Goal: Task Accomplishment & Management: Manage account settings

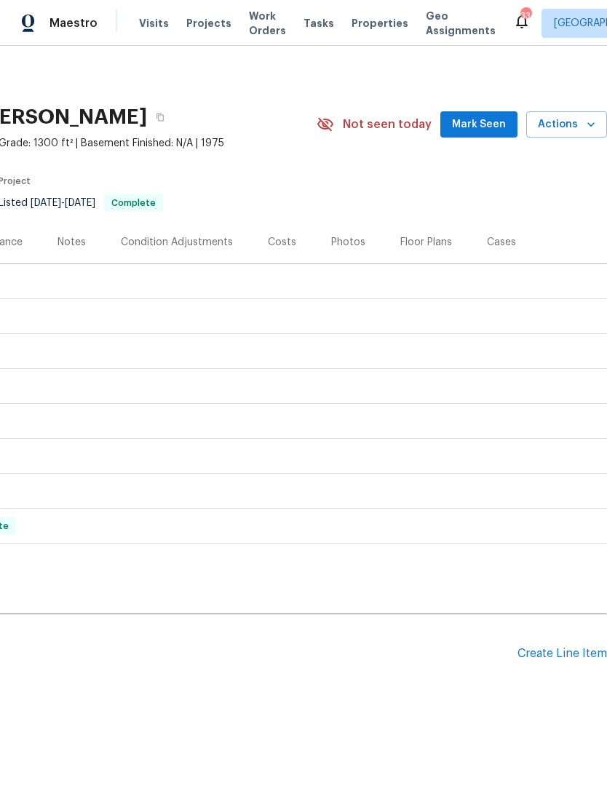
scroll to position [0, 215]
click at [589, 650] on div "Create Line Item" at bounding box center [561, 654] width 89 height 14
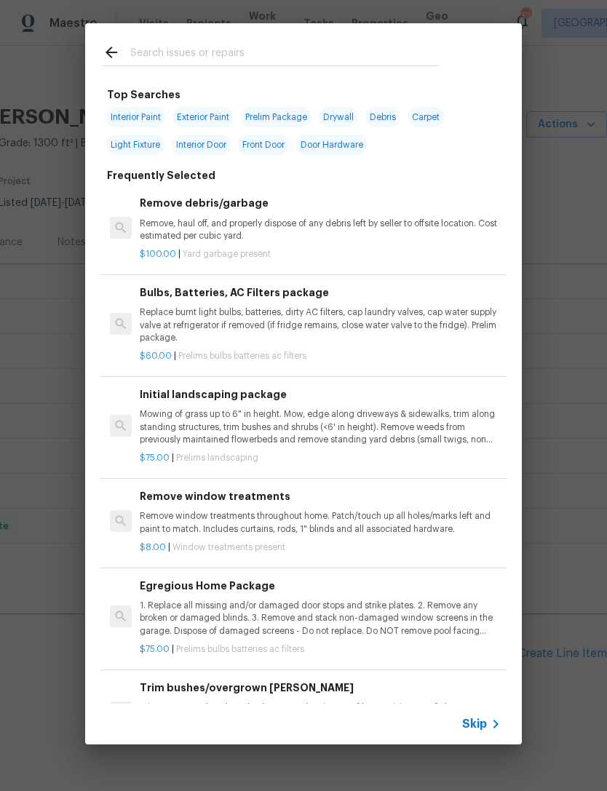
click at [167, 58] on input "text" at bounding box center [284, 55] width 308 height 22
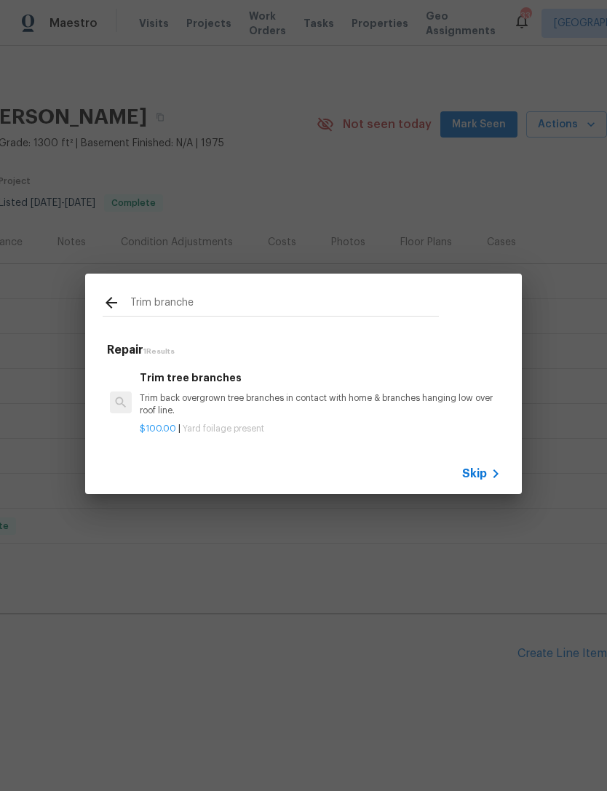
type input "Trim branches"
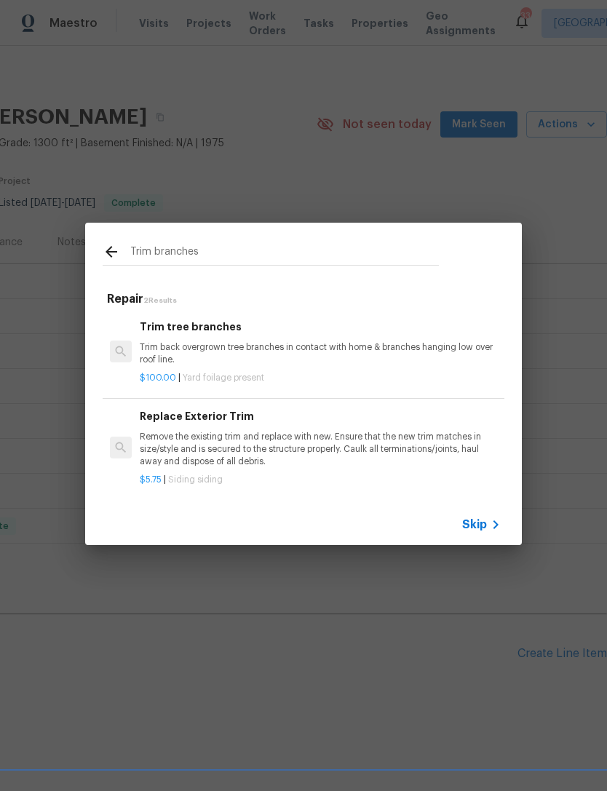
click at [196, 346] on p "Trim back overgrown tree branches in contact with home & branches hanging low o…" at bounding box center [320, 353] width 361 height 25
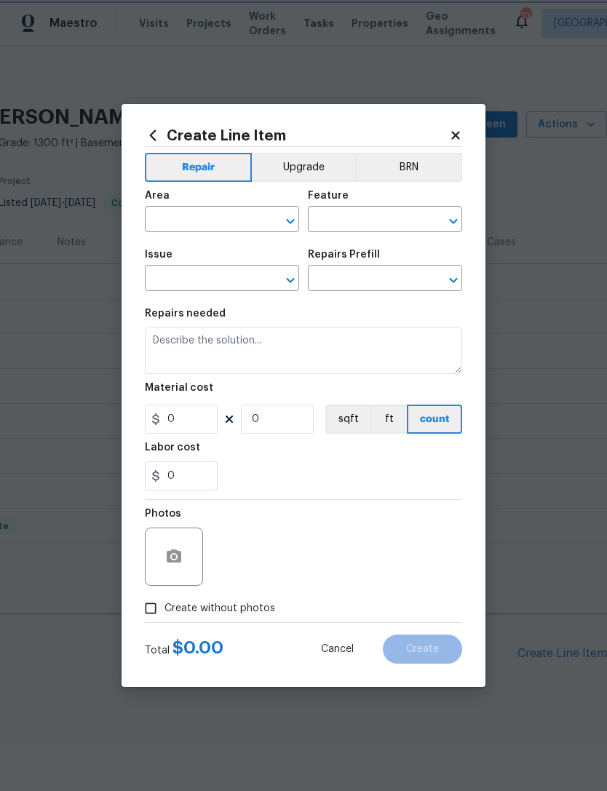
type input "Dead/overgrown tree or foliage"
type textarea "Trim back overgrown tree branches in contact with home & branches hanging low o…"
type input "1"
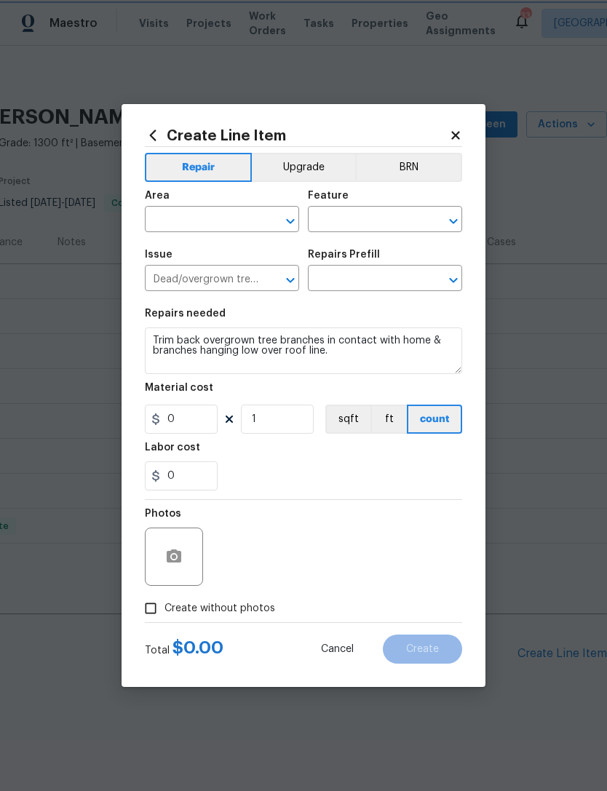
type input "Trim tree branches $100.00"
type input "100"
click at [442, 216] on button "Clear" at bounding box center [434, 221] width 20 height 20
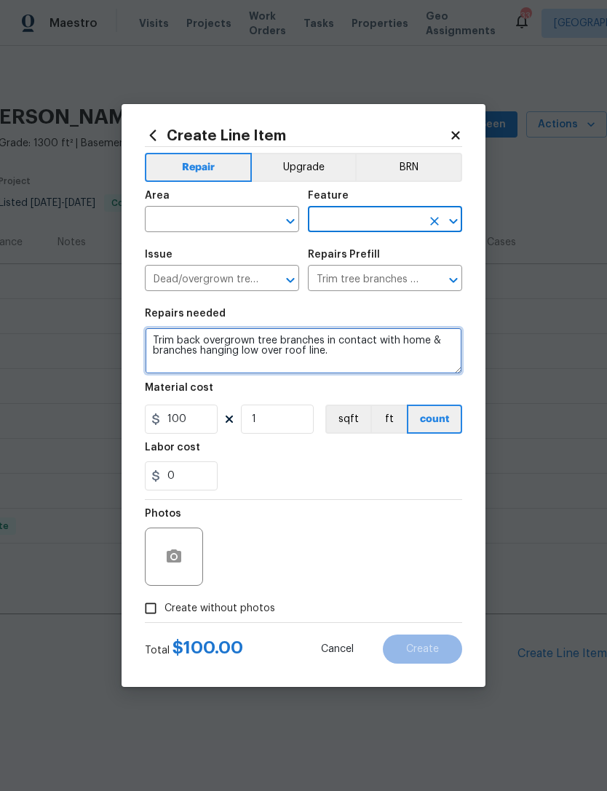
click at [345, 359] on textarea "Trim back overgrown tree branches in contact with home & branches hanging low o…" at bounding box center [303, 350] width 317 height 47
click at [447, 215] on icon "Open" at bounding box center [453, 220] width 17 height 17
type textarea "Trim back overgrown tree branches , no branches can be over the fence line."
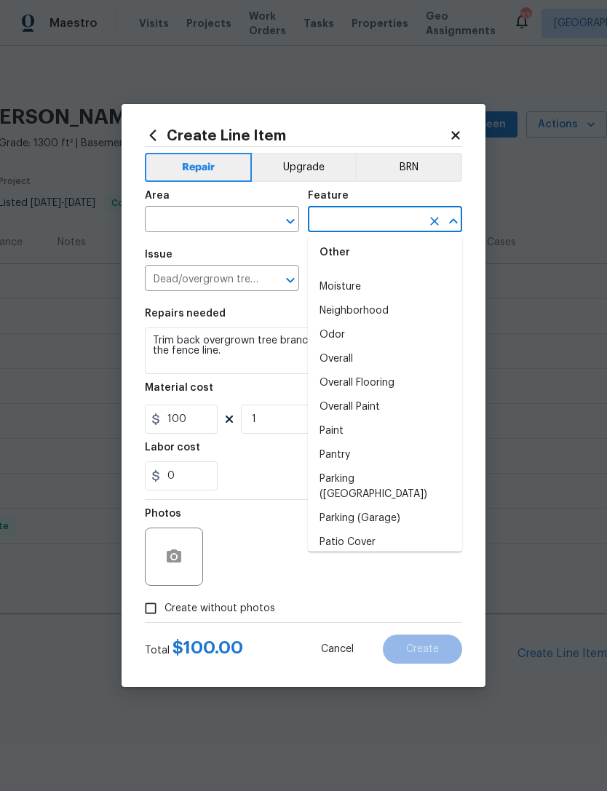
scroll to position [2289, 0]
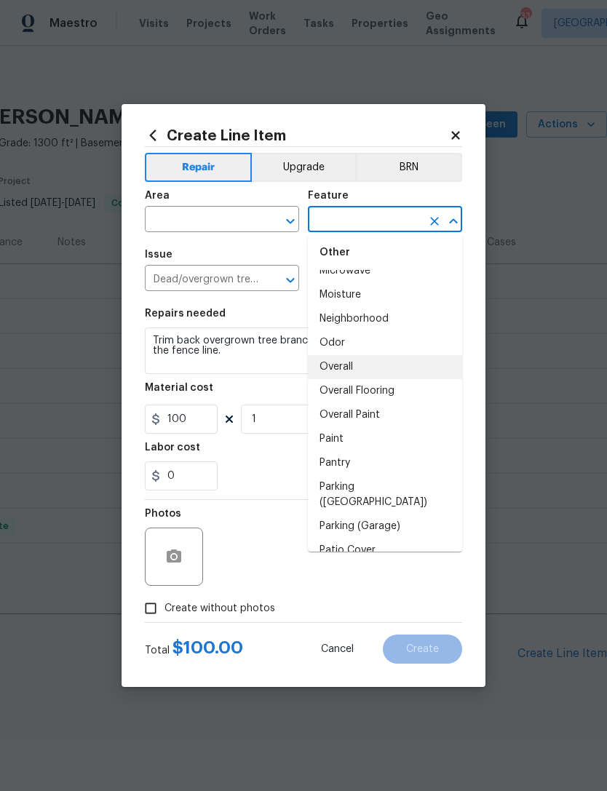
click at [343, 373] on li "Overall" at bounding box center [385, 367] width 154 height 24
type input "Overall"
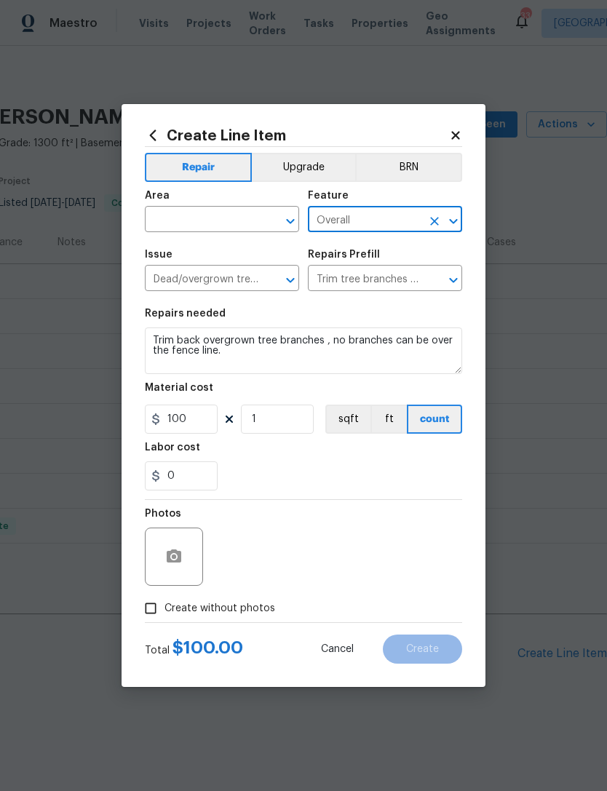
click at [282, 213] on icon "Open" at bounding box center [290, 220] width 17 height 17
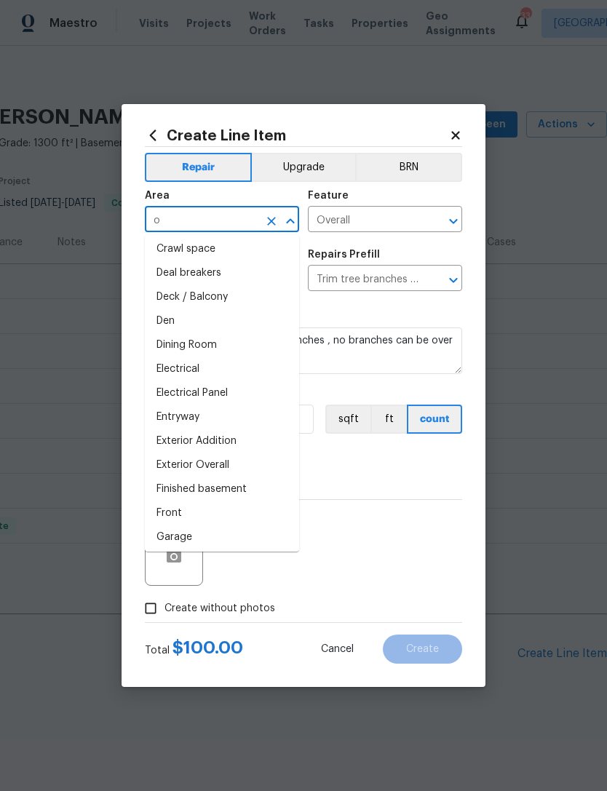
scroll to position [0, 0]
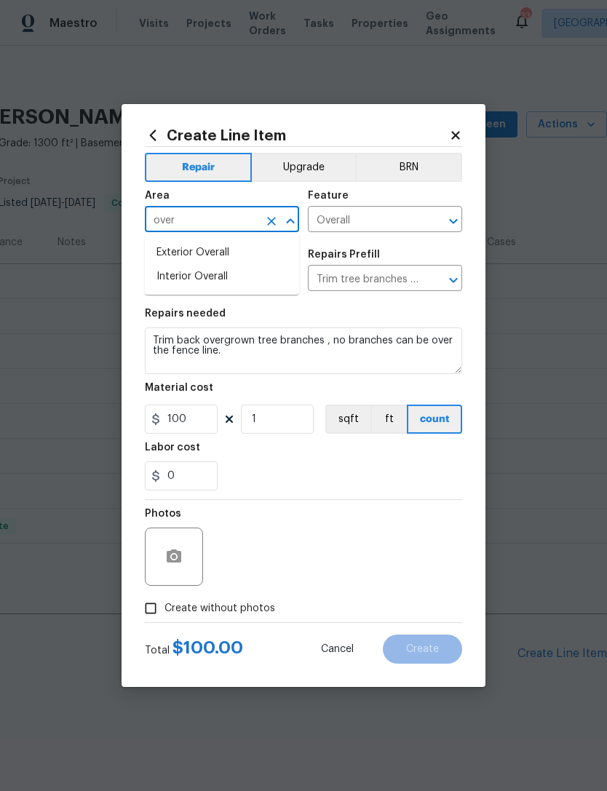
click at [194, 248] on li "Exterior Overall" at bounding box center [222, 253] width 154 height 24
type input "Exterior Overall"
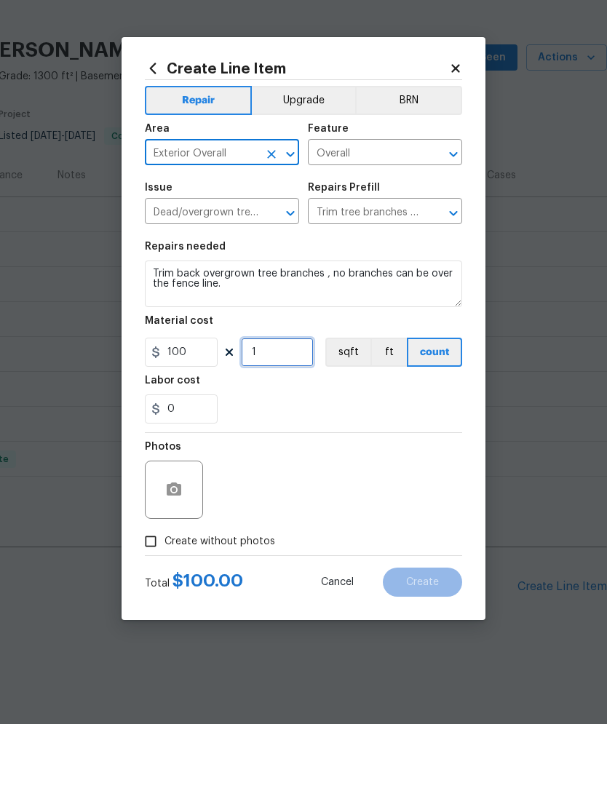
click at [278, 405] on input "1" at bounding box center [277, 419] width 73 height 29
type input "4"
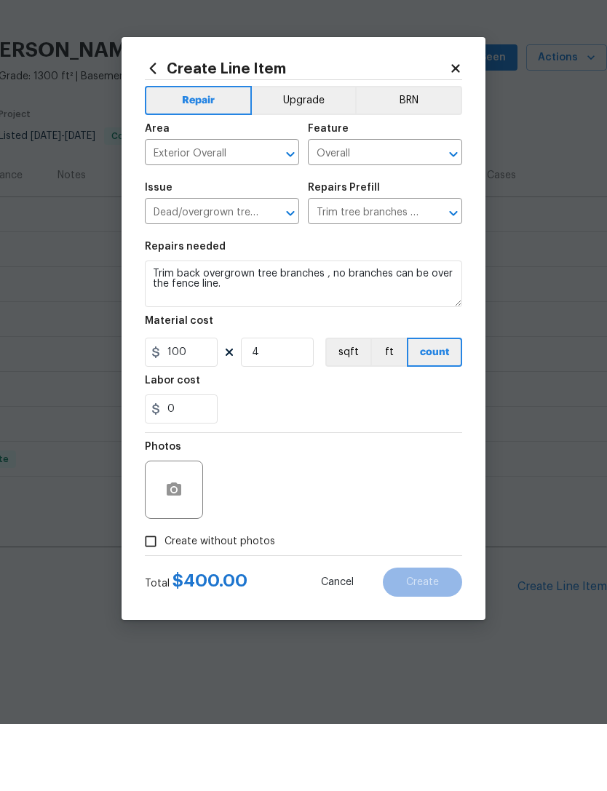
click at [345, 433] on section "Repairs needed Trim back overgrown tree branches , no branches can be over the …" at bounding box center [303, 399] width 317 height 199
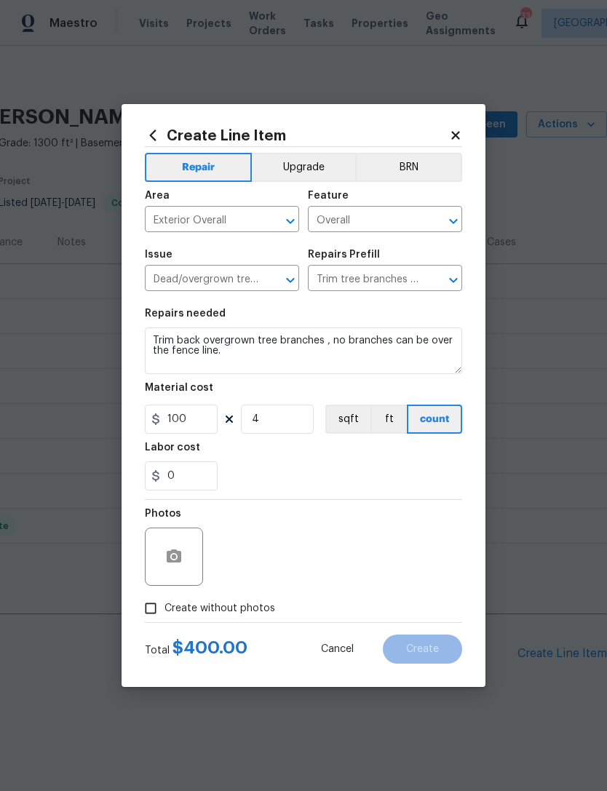
click at [155, 613] on input "Create without photos" at bounding box center [151, 608] width 28 height 28
checkbox input "true"
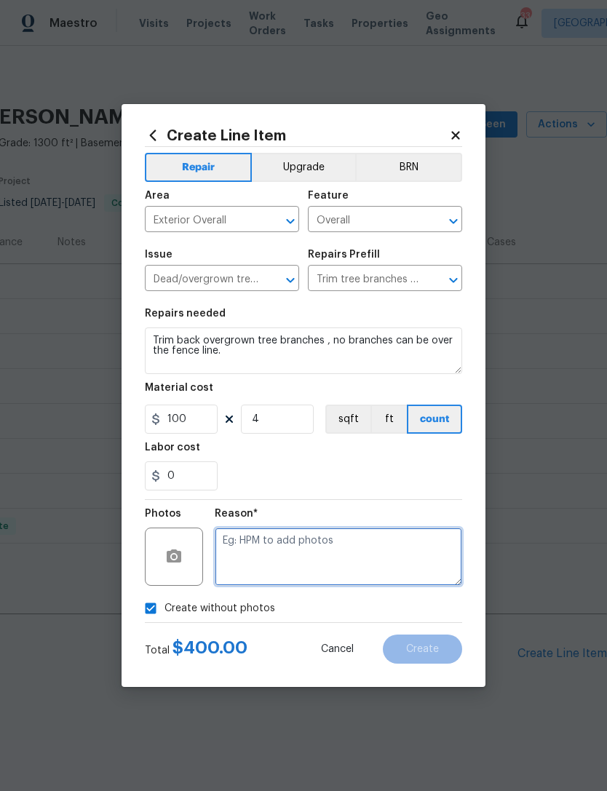
click at [262, 545] on textarea at bounding box center [338, 557] width 247 height 58
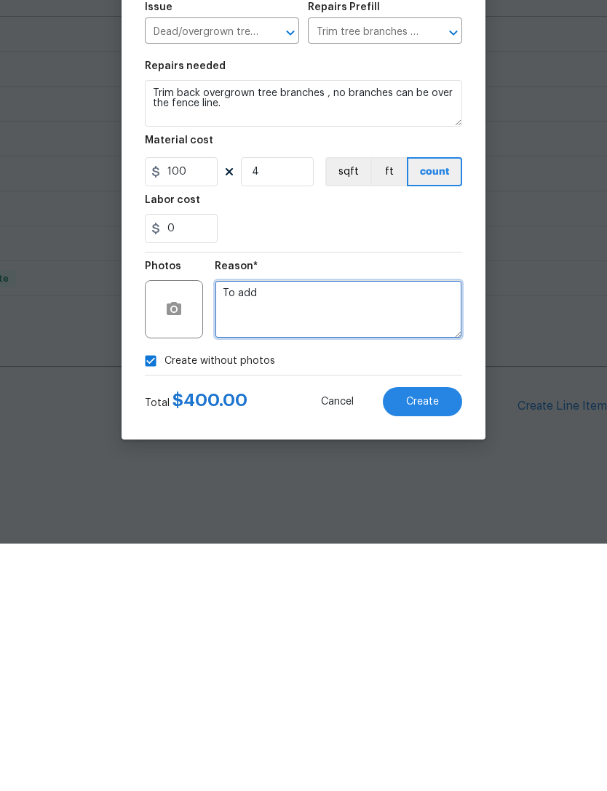
type textarea "To add"
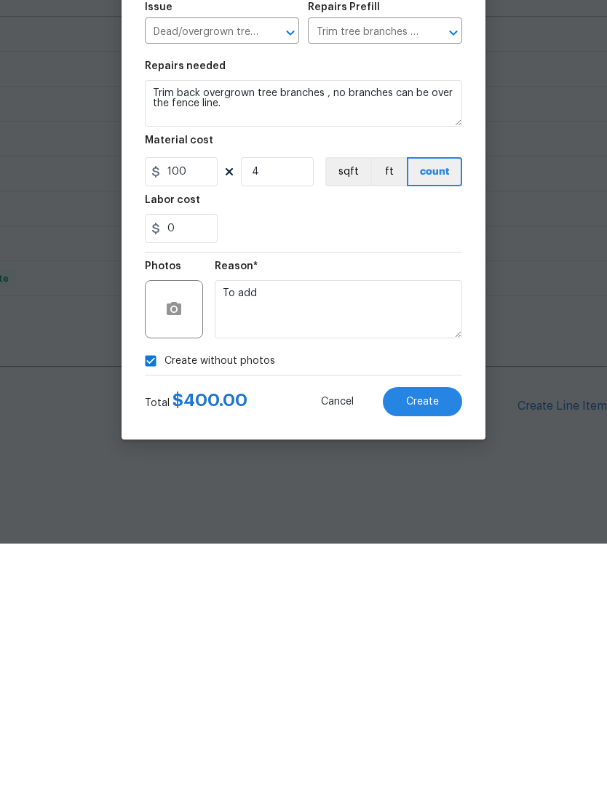
click at [432, 634] on button "Create" at bounding box center [422, 648] width 79 height 29
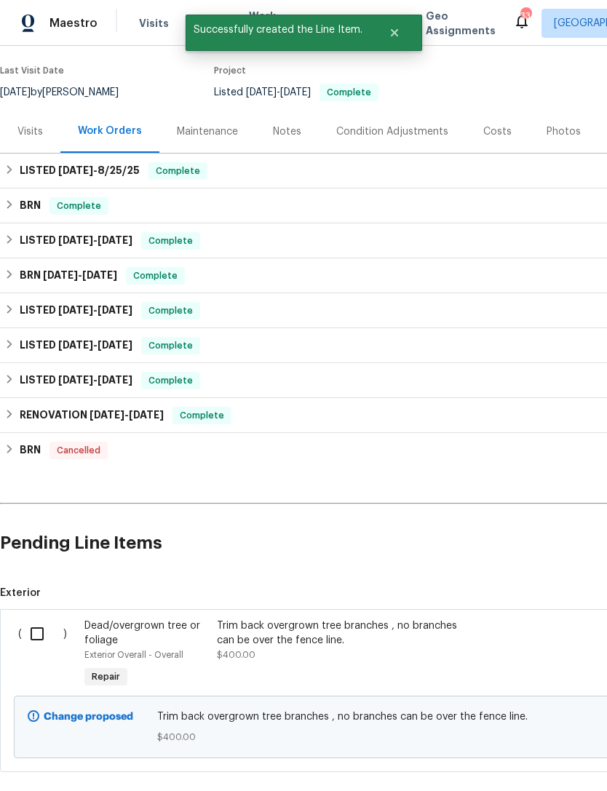
scroll to position [111, 0]
click at [40, 637] on input "checkbox" at bounding box center [42, 633] width 41 height 31
checkbox input "true"
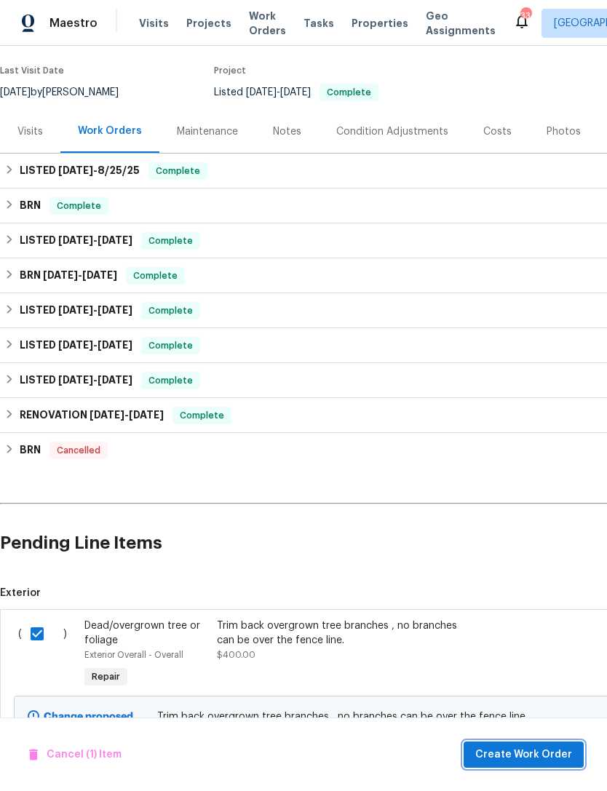
click at [542, 755] on span "Create Work Order" at bounding box center [523, 755] width 97 height 18
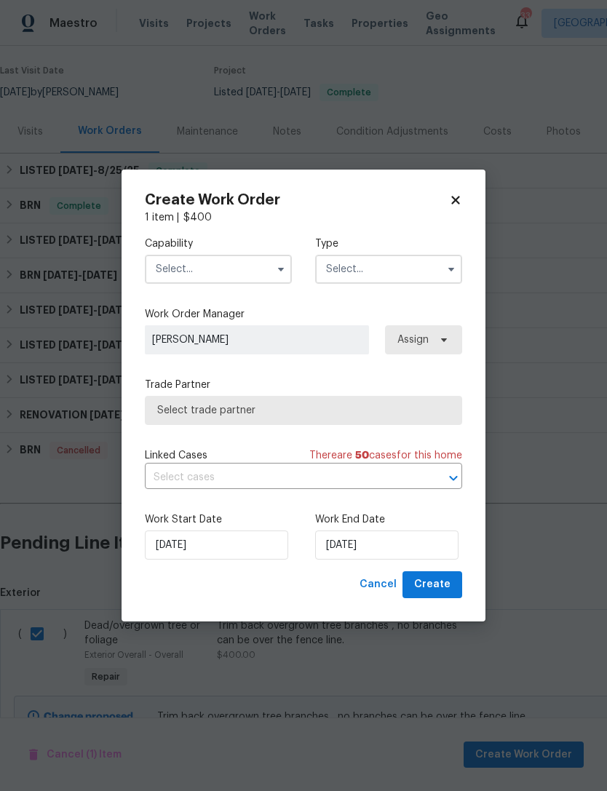
click at [268, 255] on input "text" at bounding box center [218, 269] width 147 height 29
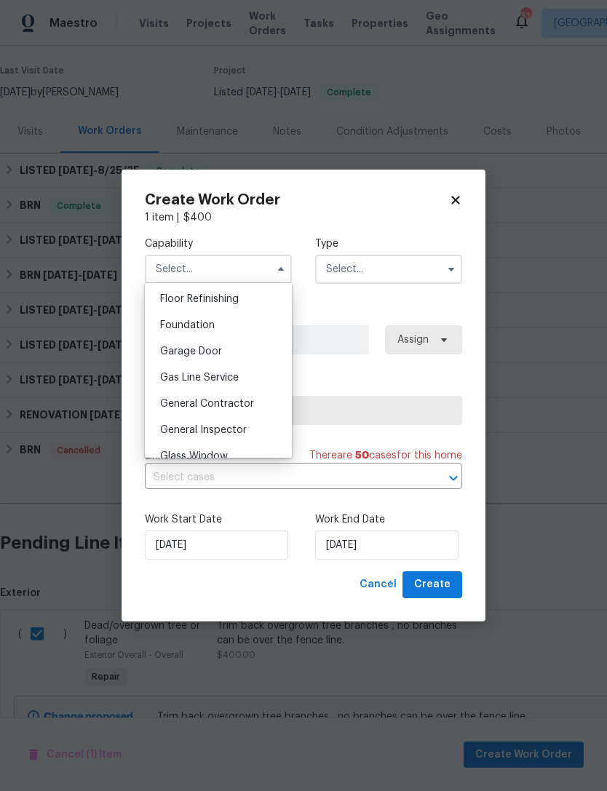
scroll to position [608, 0]
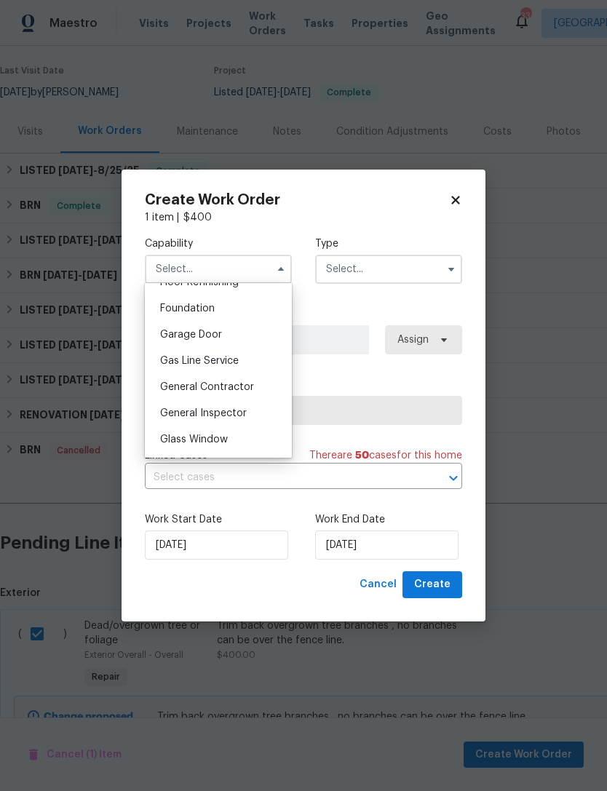
click at [211, 391] on span "General Contractor" at bounding box center [207, 387] width 94 height 10
type input "General Contractor"
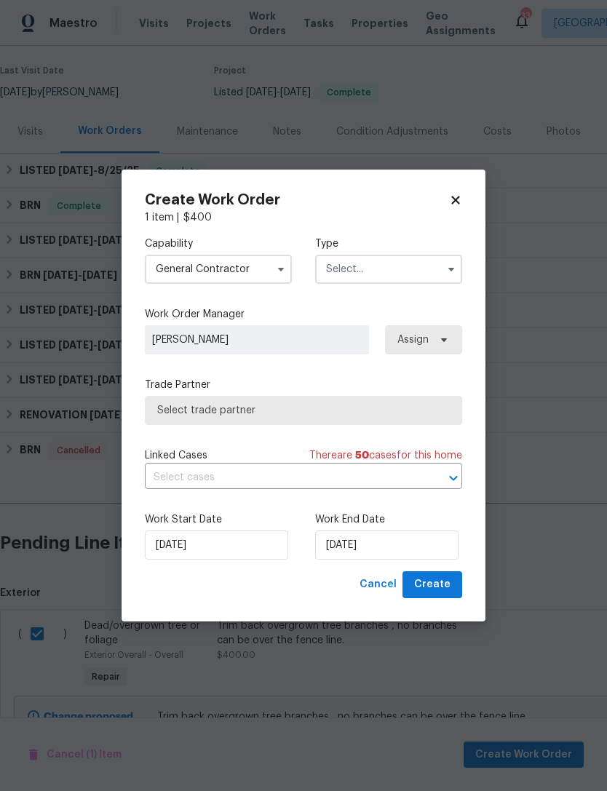
click at [447, 280] on input "text" at bounding box center [388, 269] width 147 height 29
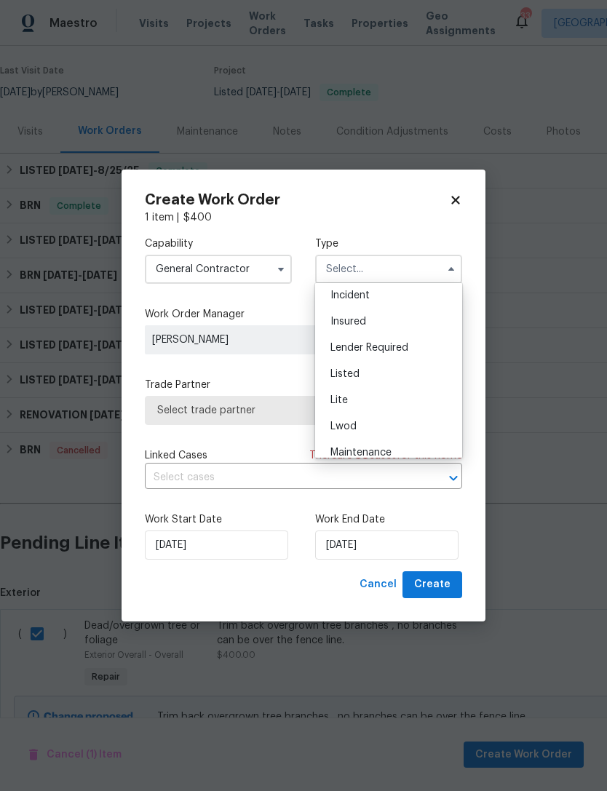
scroll to position [84, 0]
click at [360, 374] on div "Listed" at bounding box center [389, 372] width 140 height 26
type input "Listed"
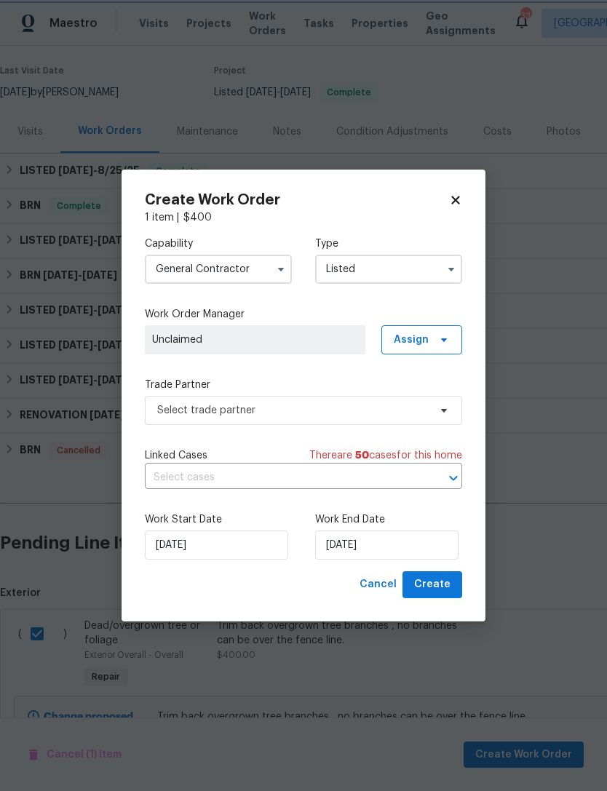
scroll to position [0, 0]
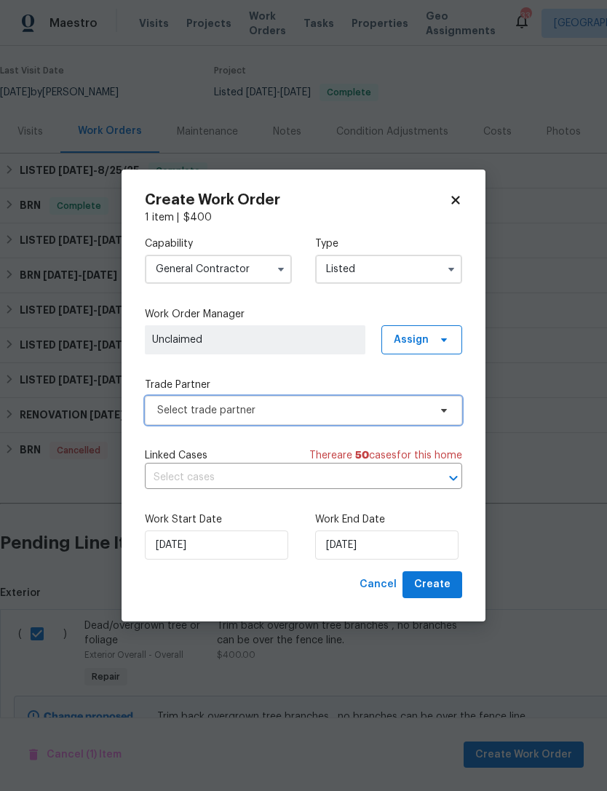
click at [435, 413] on span at bounding box center [442, 411] width 16 height 12
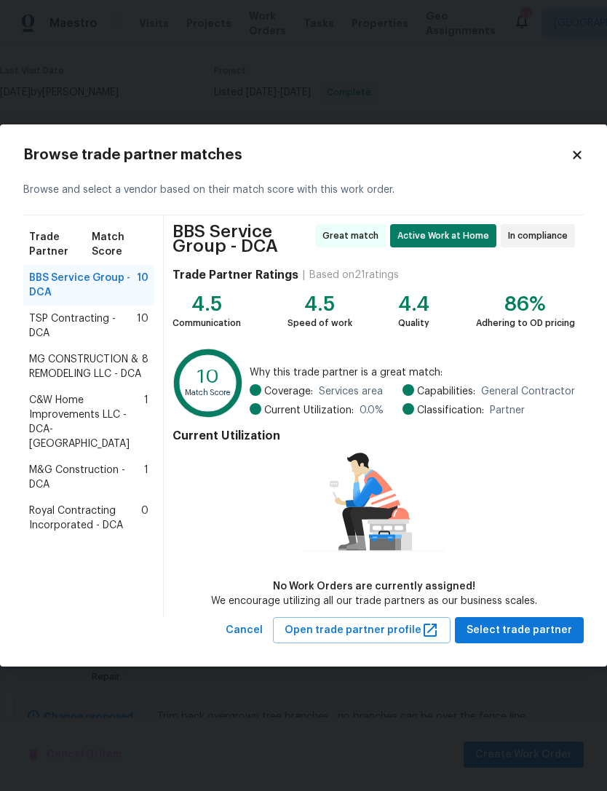
click at [78, 465] on span "M&G Construction - DCA" at bounding box center [86, 477] width 115 height 29
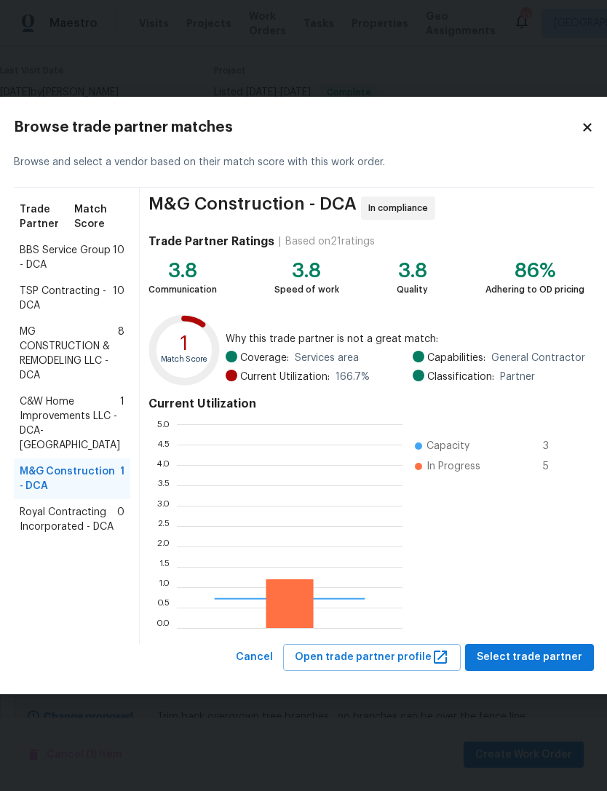
scroll to position [204, 226]
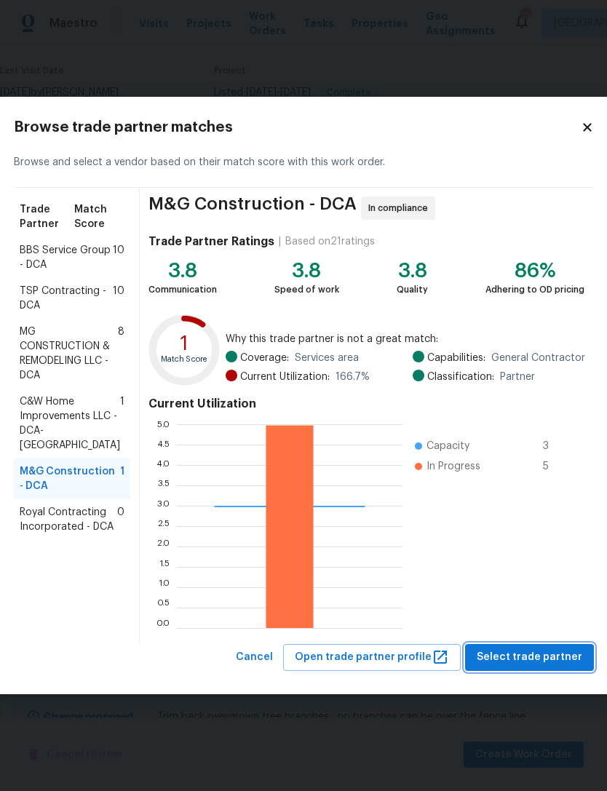
click at [535, 644] on button "Select trade partner" at bounding box center [529, 657] width 129 height 27
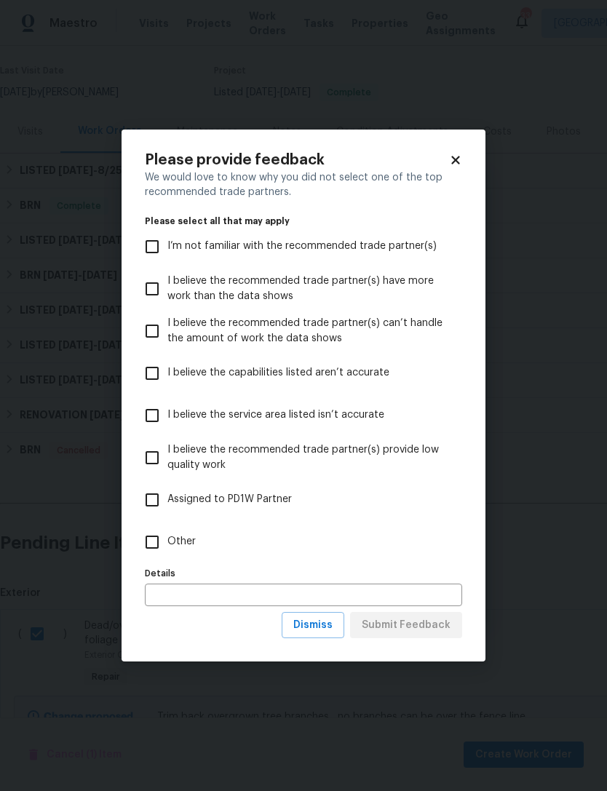
click at [161, 536] on input "Other" at bounding box center [152, 542] width 31 height 31
checkbox input "true"
click at [234, 584] on input "text" at bounding box center [303, 595] width 317 height 23
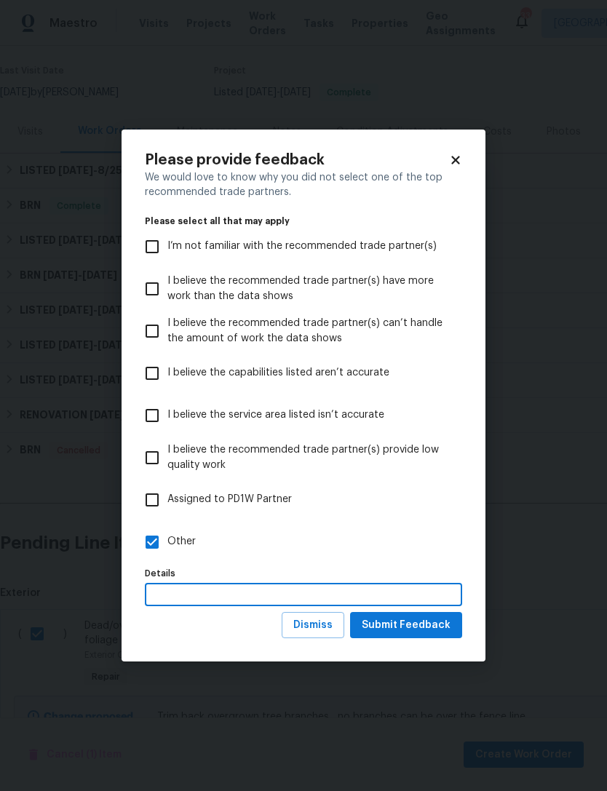
scroll to position [47, 0]
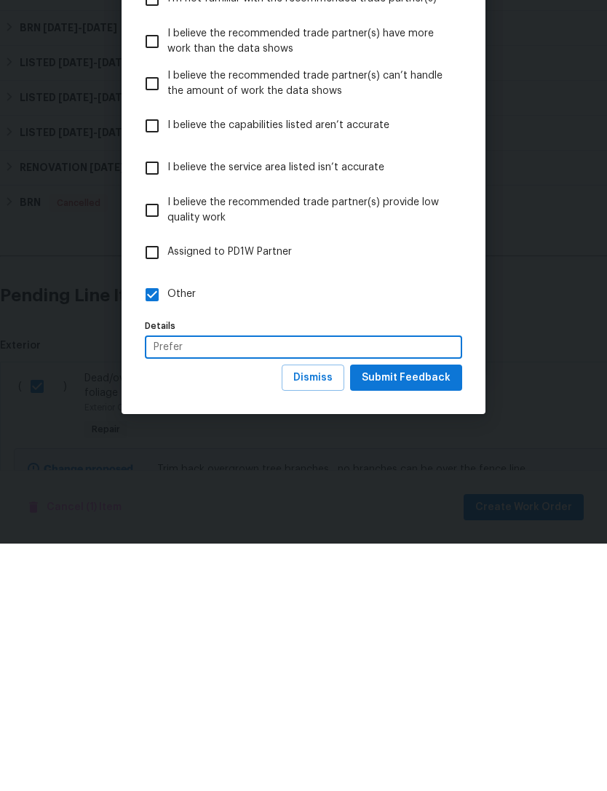
type input "Prefer"
click at [422, 616] on span "Submit Feedback" at bounding box center [406, 625] width 89 height 18
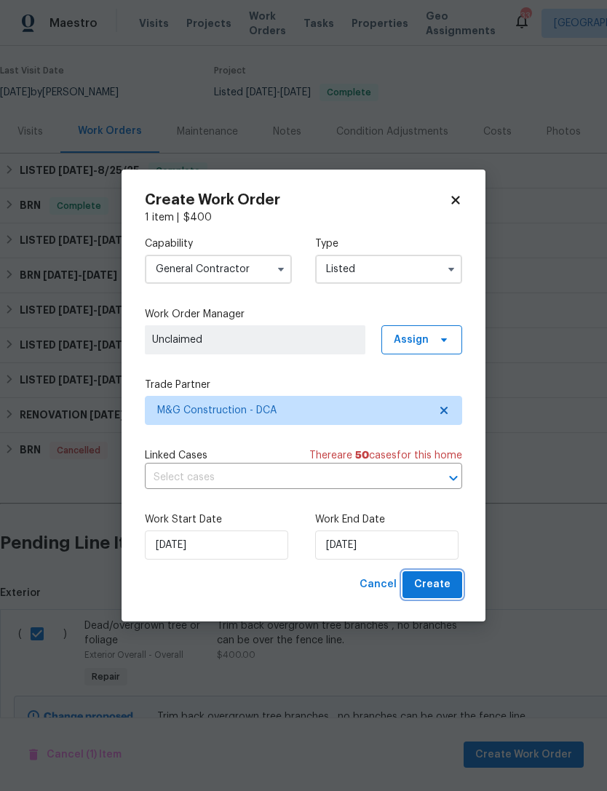
click at [439, 588] on span "Create" at bounding box center [432, 585] width 36 height 18
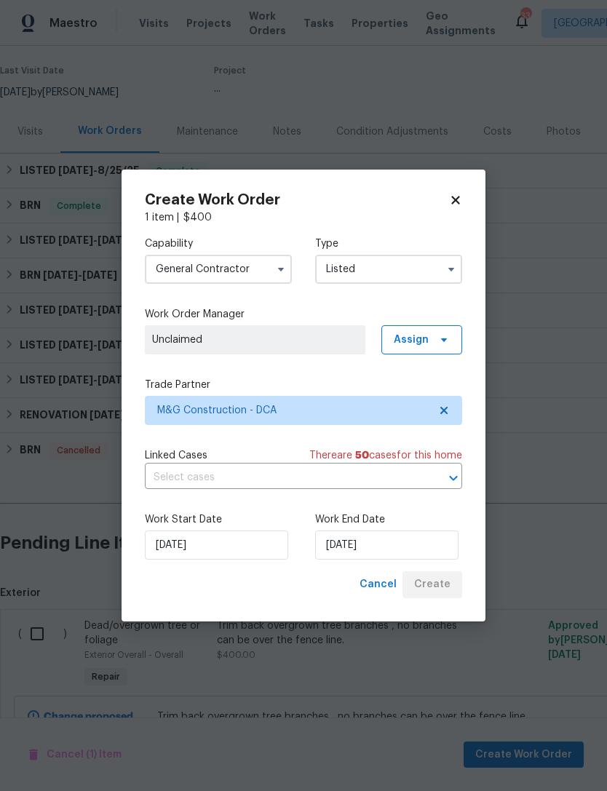
checkbox input "false"
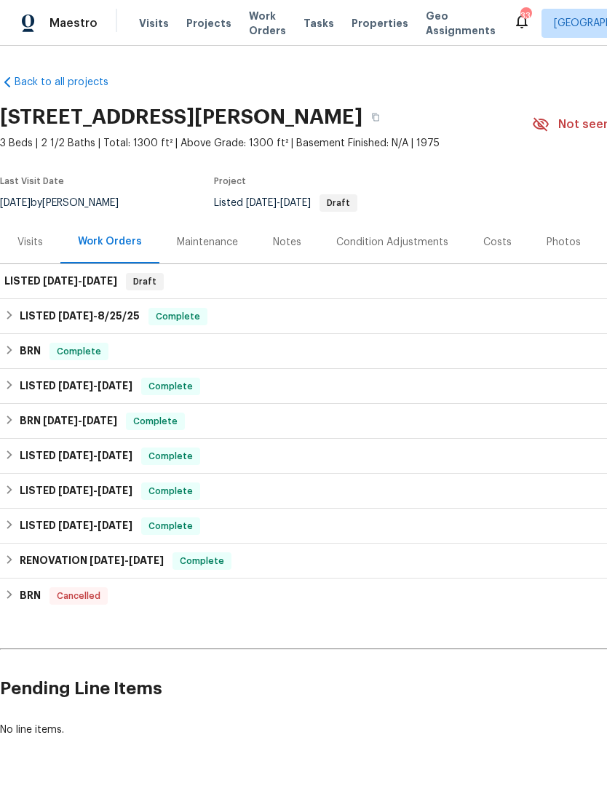
scroll to position [0, 0]
click at [89, 264] on div "LISTED 9/1/25 - 9/1/25 Draft" at bounding box center [411, 281] width 822 height 35
click at [84, 273] on h6 "LISTED 9/1/25 - 9/1/25" at bounding box center [60, 281] width 113 height 17
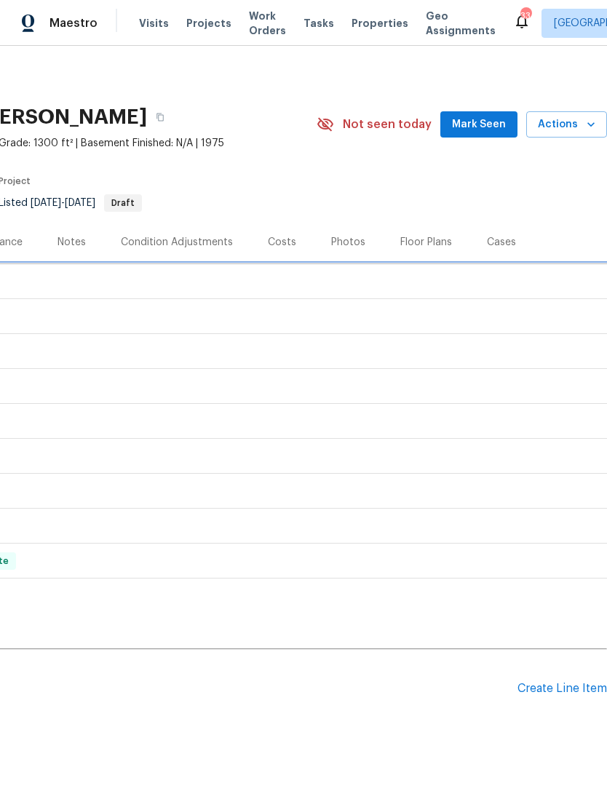
scroll to position [0, 215]
click at [491, 116] on span "Mark Seen" at bounding box center [479, 125] width 54 height 18
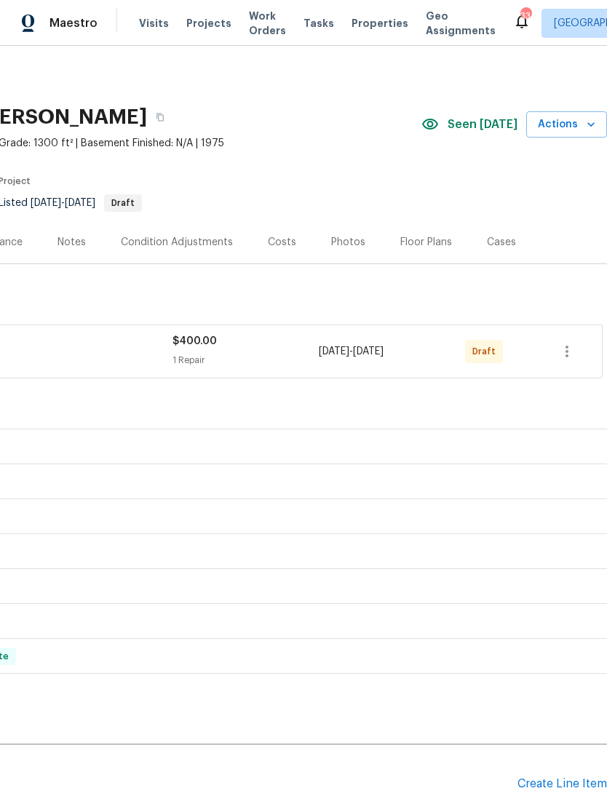
scroll to position [0, 215]
click at [565, 359] on icon "button" at bounding box center [566, 351] width 17 height 17
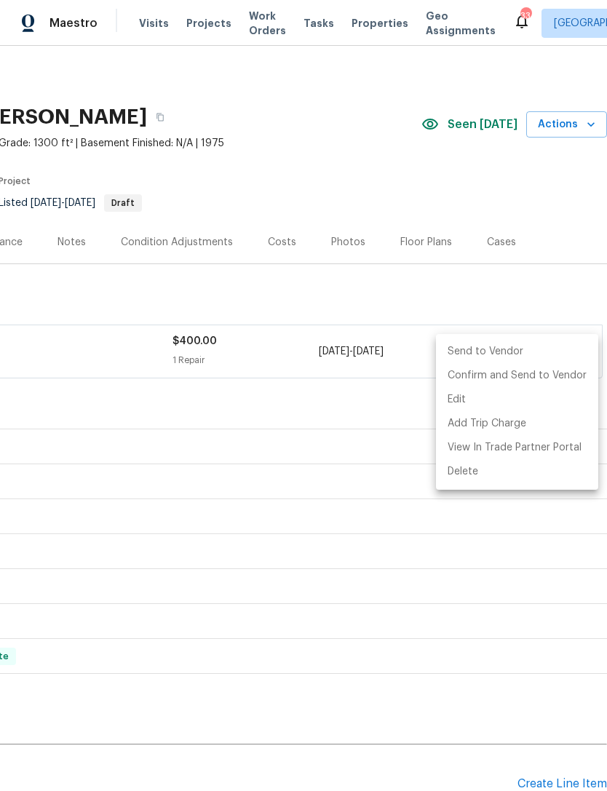
click at [489, 353] on li "Send to Vendor" at bounding box center [517, 352] width 162 height 24
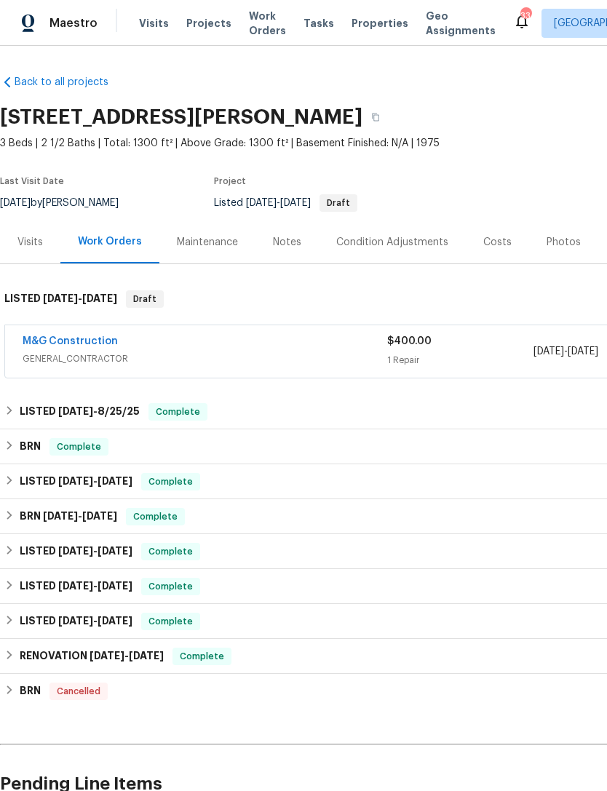
click at [346, 352] on span "GENERAL_CONTRACTOR" at bounding box center [205, 358] width 365 height 15
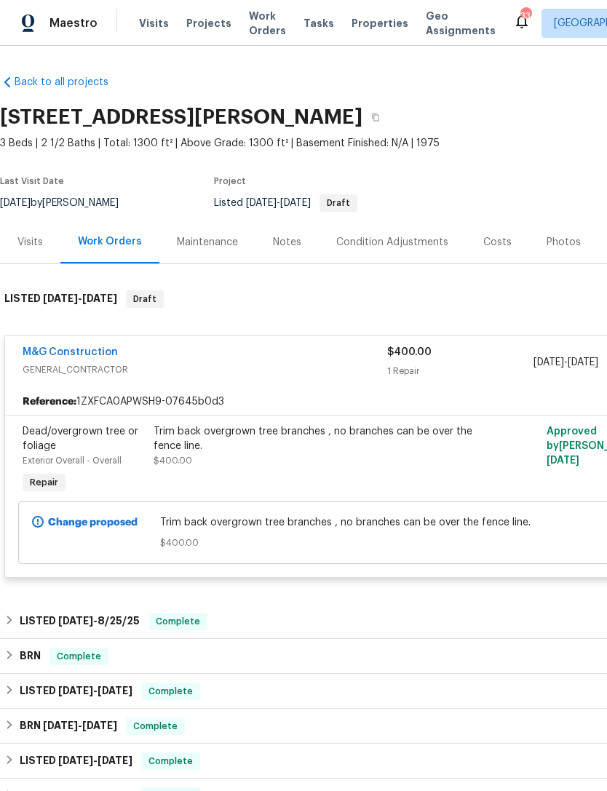
click at [387, 467] on div "Trim back overgrown tree branches , no branches can be over the fence line. $40…" at bounding box center [313, 446] width 319 height 44
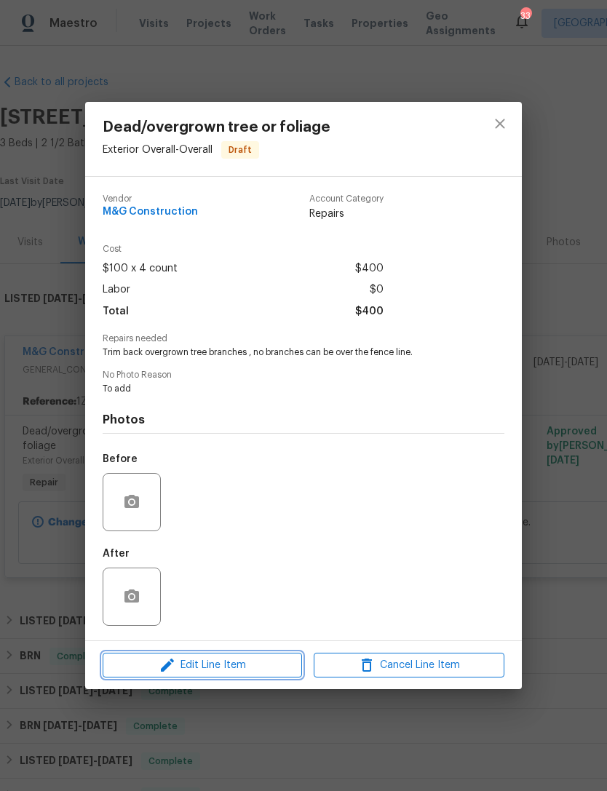
click at [235, 669] on span "Edit Line Item" at bounding box center [202, 665] width 191 height 18
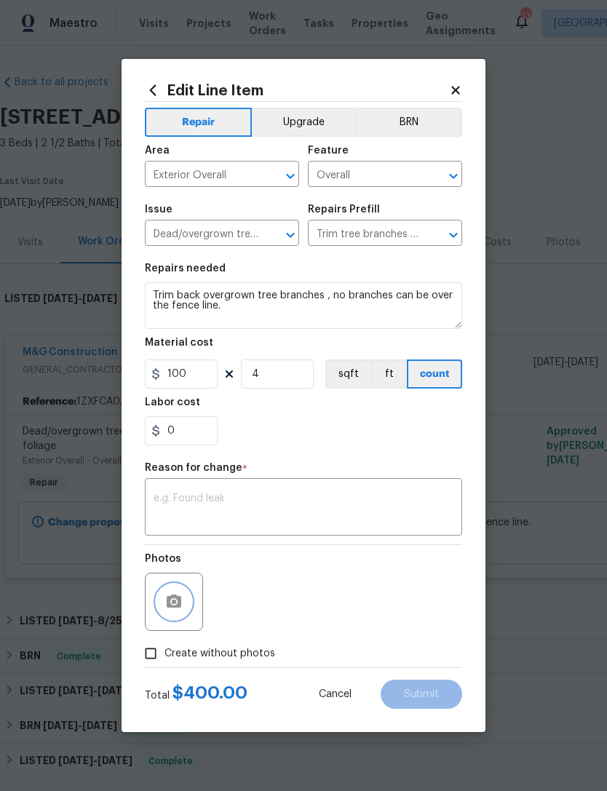
click at [181, 605] on icon "button" at bounding box center [174, 600] width 15 height 13
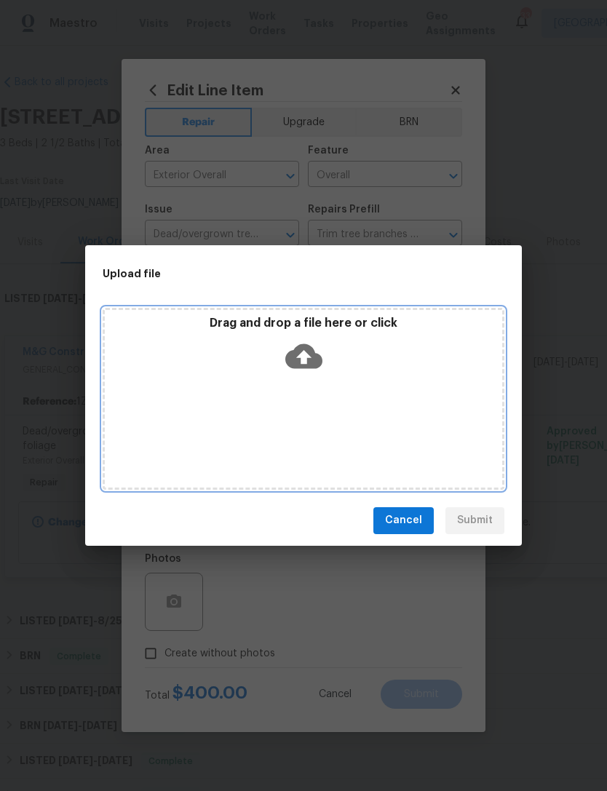
click at [317, 322] on p "Drag and drop a file here or click" at bounding box center [303, 323] width 397 height 15
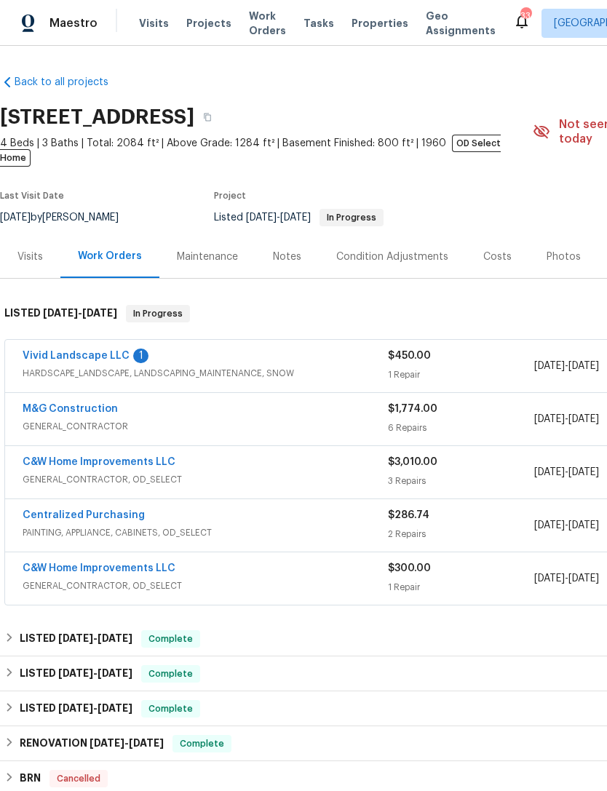
click at [92, 351] on link "Vivid Landscape LLC" at bounding box center [76, 356] width 107 height 10
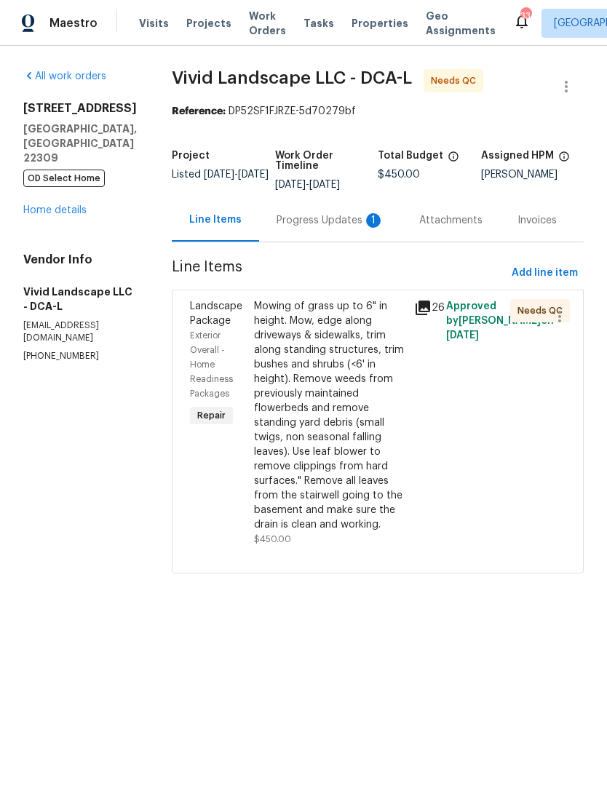
click at [431, 317] on icon at bounding box center [422, 307] width 17 height 17
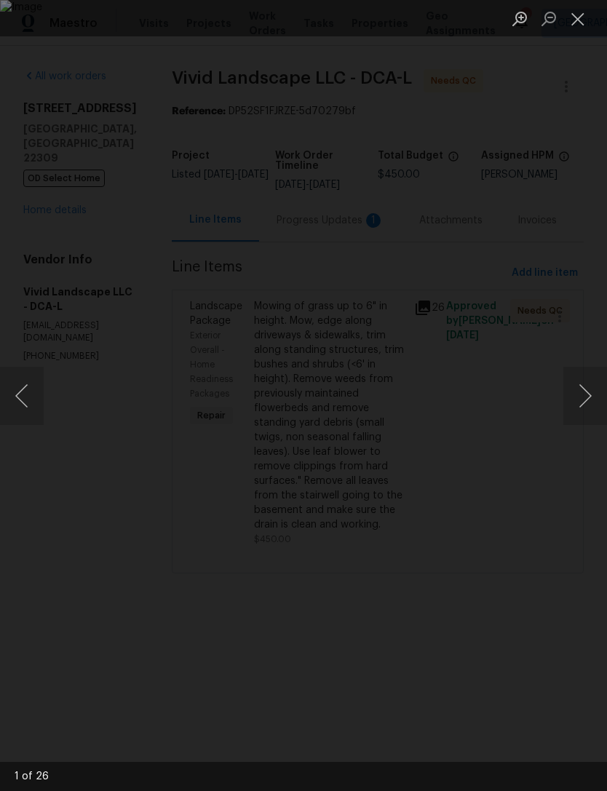
click at [590, 401] on button "Next image" at bounding box center [585, 396] width 44 height 58
click at [595, 398] on button "Next image" at bounding box center [585, 396] width 44 height 58
click at [590, 393] on button "Next image" at bounding box center [585, 396] width 44 height 58
click at [590, 398] on button "Next image" at bounding box center [585, 396] width 44 height 58
click at [600, 393] on button "Next image" at bounding box center [585, 396] width 44 height 58
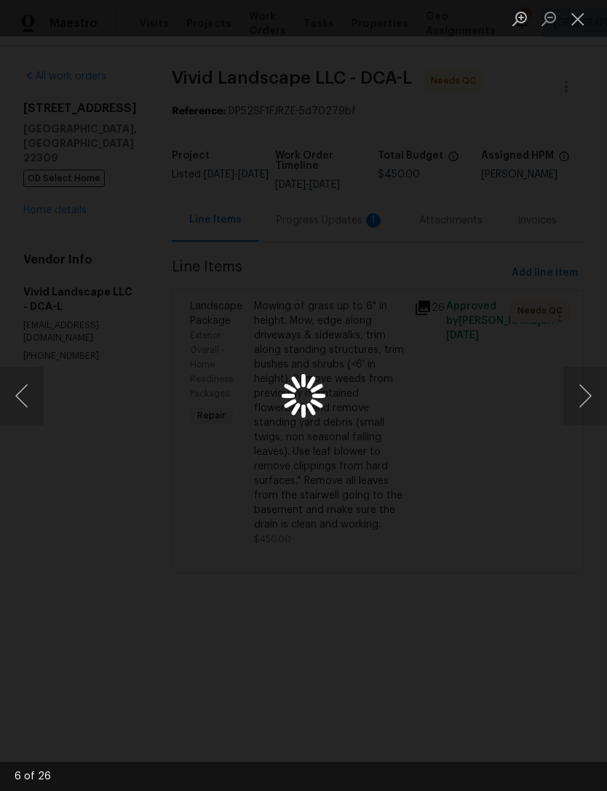
click at [391, 378] on div "Lightbox" at bounding box center [303, 395] width 607 height 791
click at [579, 379] on button "Next image" at bounding box center [585, 396] width 44 height 58
click at [44, 387] on div "Lightbox" at bounding box center [303, 395] width 607 height 791
click at [588, 400] on button "Next image" at bounding box center [585, 396] width 44 height 58
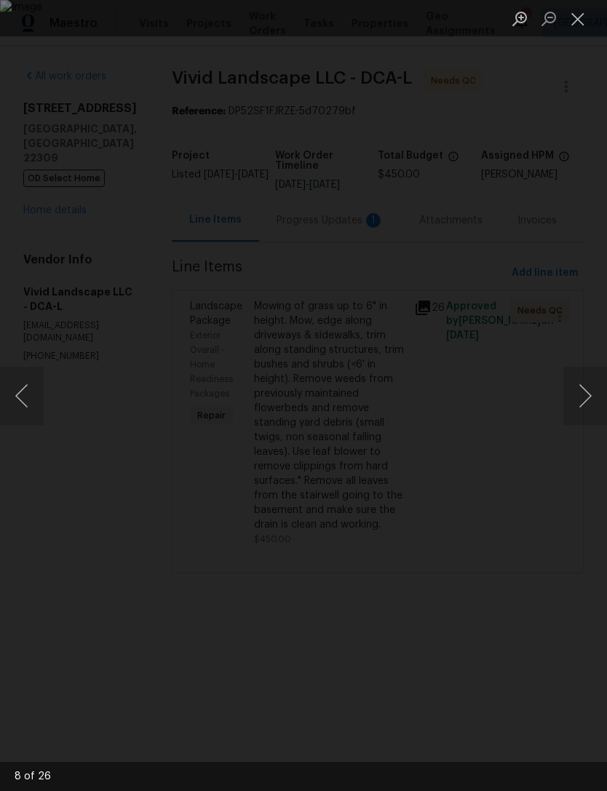
click at [594, 392] on button "Next image" at bounding box center [585, 396] width 44 height 58
click at [591, 395] on button "Next image" at bounding box center [585, 396] width 44 height 58
click at [591, 397] on button "Next image" at bounding box center [585, 396] width 44 height 58
click at [591, 396] on button "Next image" at bounding box center [585, 396] width 44 height 58
click at [589, 391] on button "Next image" at bounding box center [585, 396] width 44 height 58
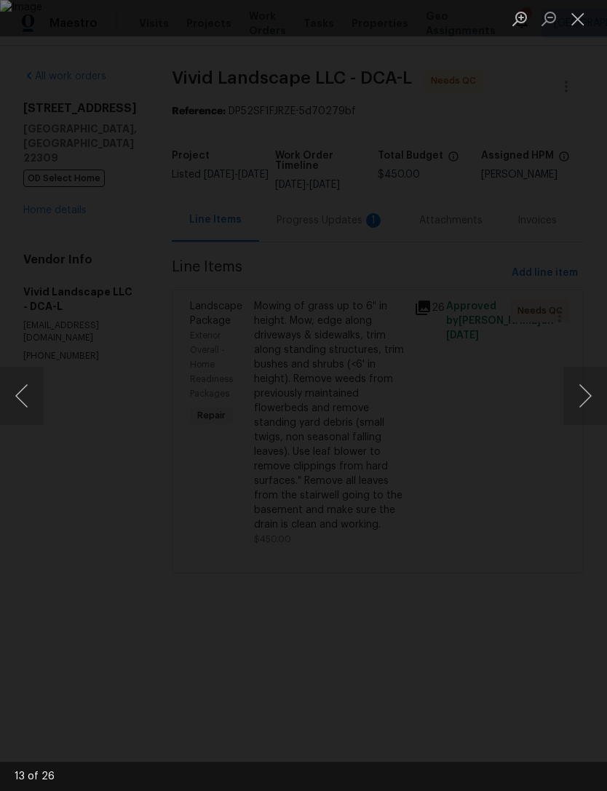
click at [587, 394] on button "Next image" at bounding box center [585, 396] width 44 height 58
click at [586, 397] on button "Next image" at bounding box center [585, 396] width 44 height 58
click at [588, 391] on button "Next image" at bounding box center [585, 396] width 44 height 58
click at [589, 391] on button "Next image" at bounding box center [585, 396] width 44 height 58
click at [586, 394] on button "Next image" at bounding box center [585, 396] width 44 height 58
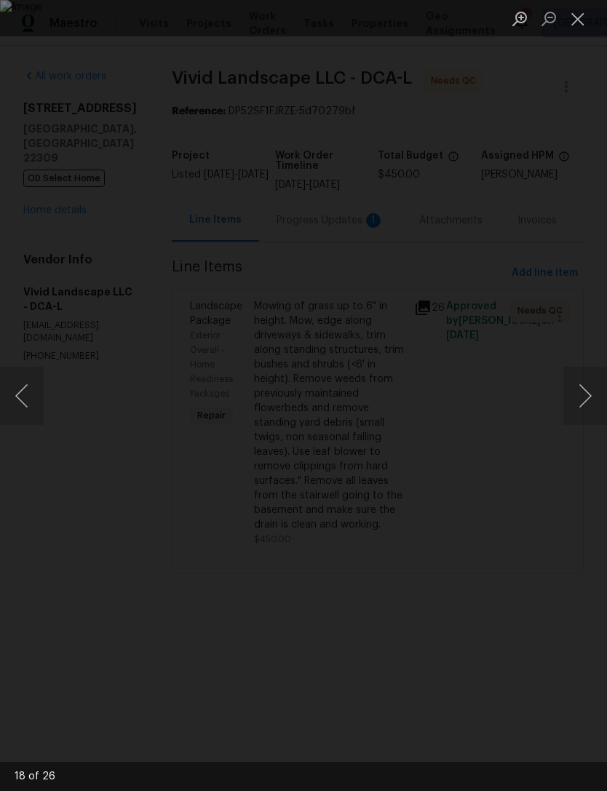
click at [584, 396] on button "Next image" at bounding box center [585, 396] width 44 height 58
click at [584, 397] on button "Next image" at bounding box center [585, 396] width 44 height 58
click at [584, 396] on button "Next image" at bounding box center [585, 396] width 44 height 58
click at [584, 401] on button "Next image" at bounding box center [585, 396] width 44 height 58
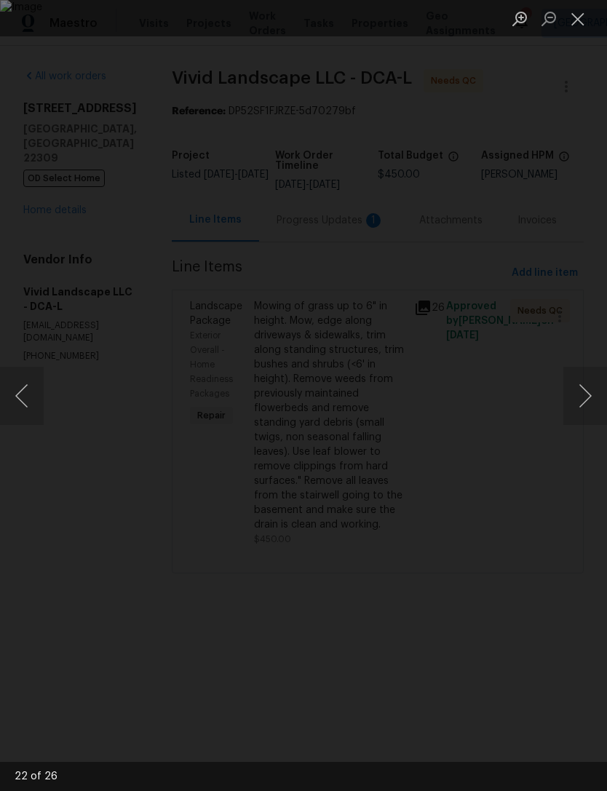
click at [577, 15] on button "Close lightbox" at bounding box center [577, 18] width 29 height 25
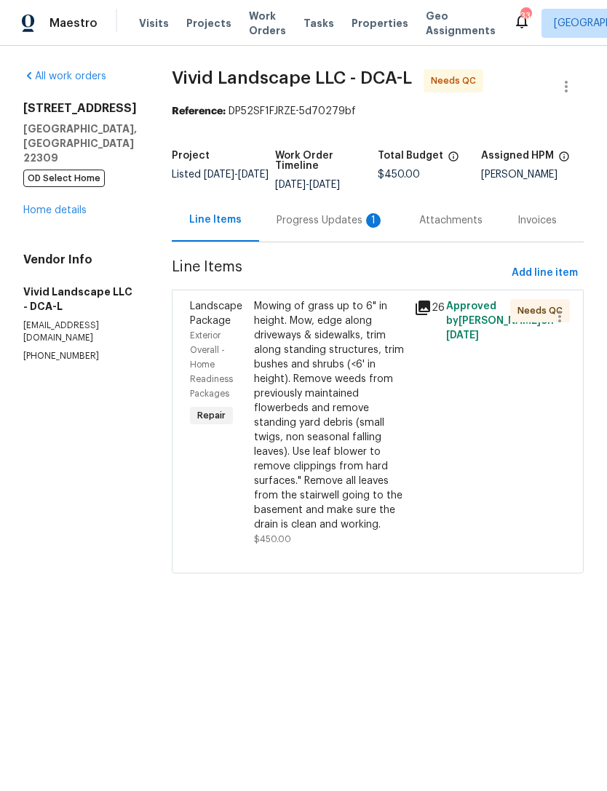
click at [447, 314] on div "Approved by Christopher Pace on 8/12/2025" at bounding box center [474, 423] width 64 height 256
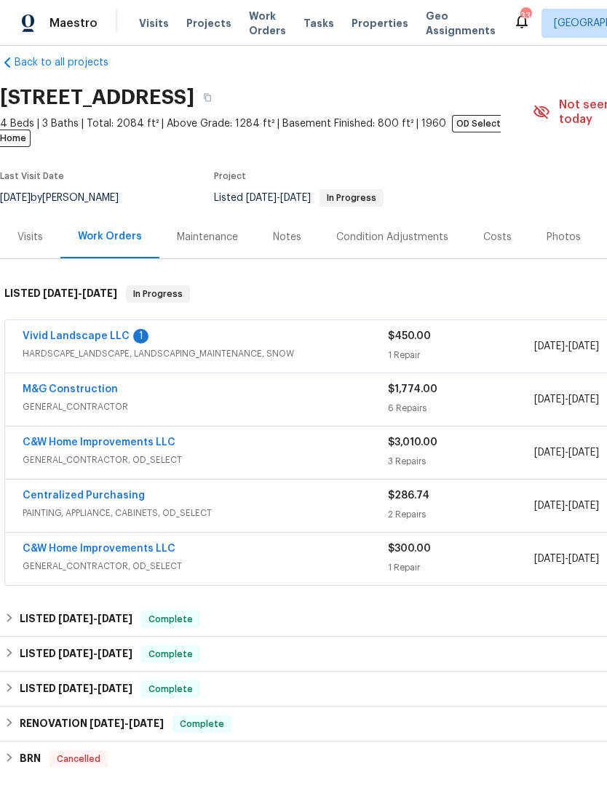
scroll to position [18, 0]
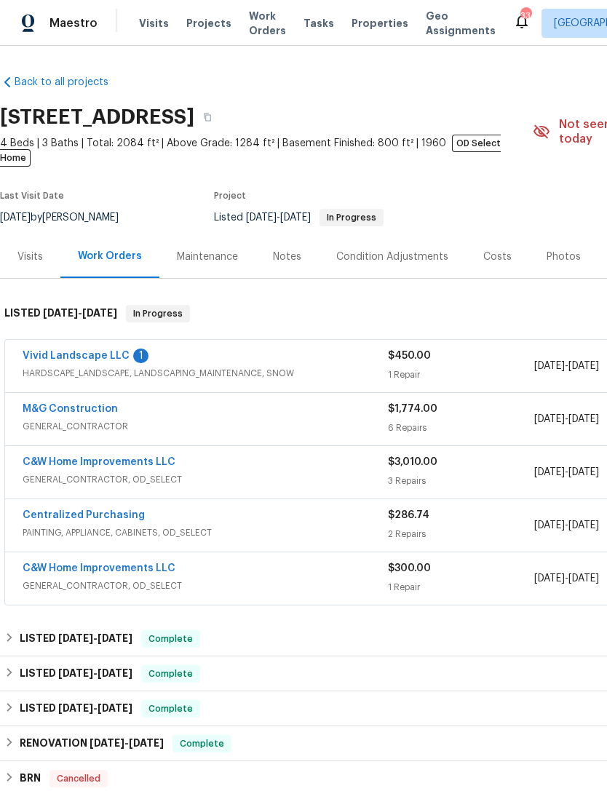
click at [73, 351] on link "Vivid Landscape LLC" at bounding box center [76, 356] width 107 height 10
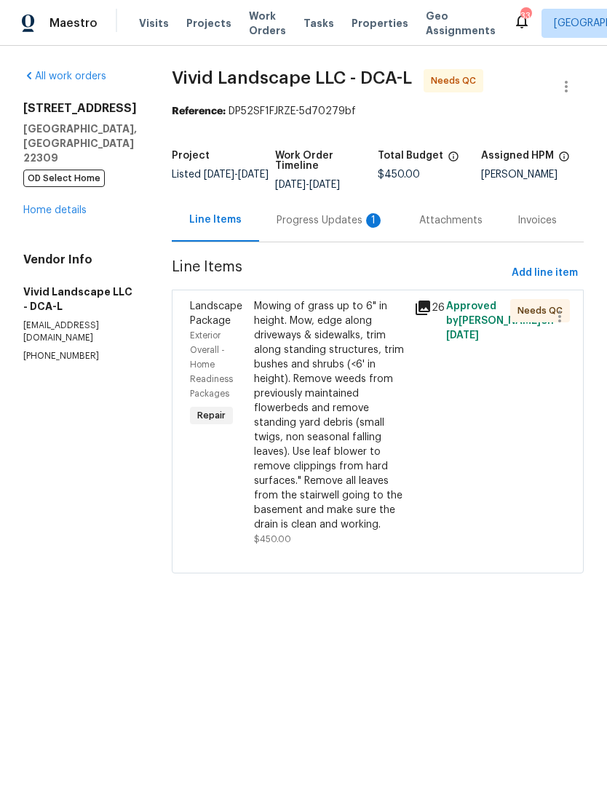
click at [325, 222] on div "Progress Updates 1" at bounding box center [330, 220] width 108 height 15
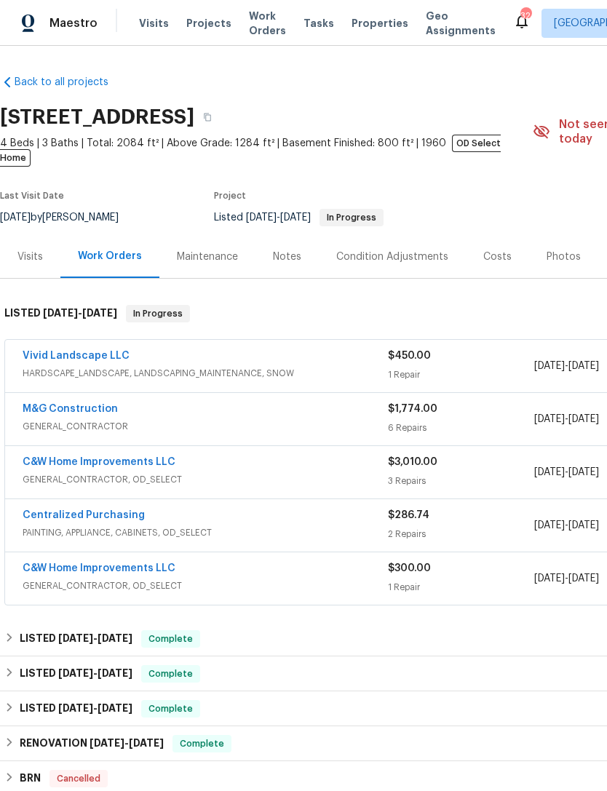
click at [242, 349] on div "Vivid Landscape LLC" at bounding box center [205, 357] width 365 height 17
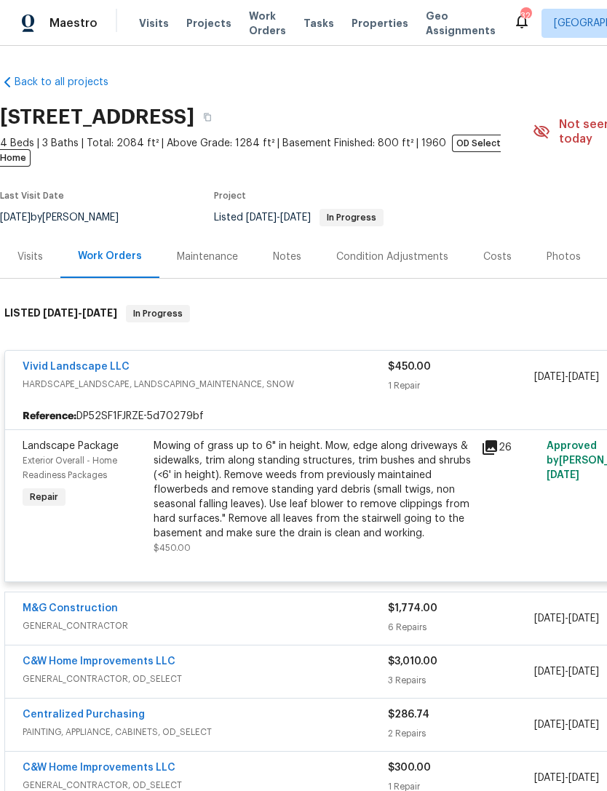
click at [341, 485] on div "Mowing of grass up to 6" in height. Mow, edge along driveways & sidewalks, trim…" at bounding box center [313, 490] width 319 height 102
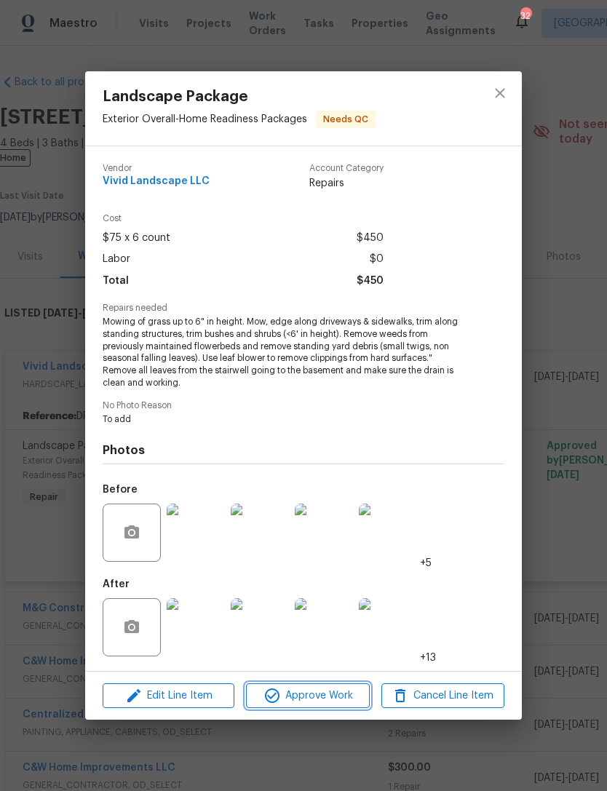
click at [311, 697] on span "Approve Work" at bounding box center [307, 696] width 114 height 18
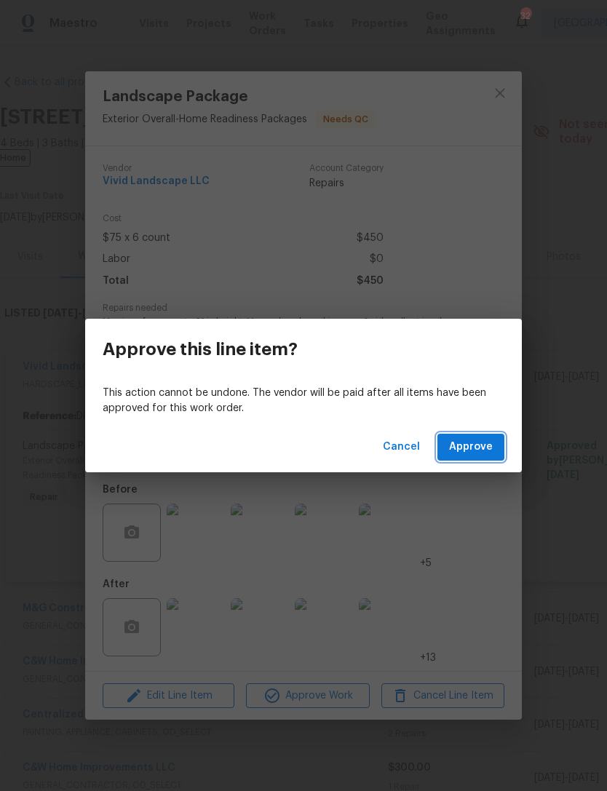
click at [493, 437] on button "Approve" at bounding box center [470, 447] width 67 height 27
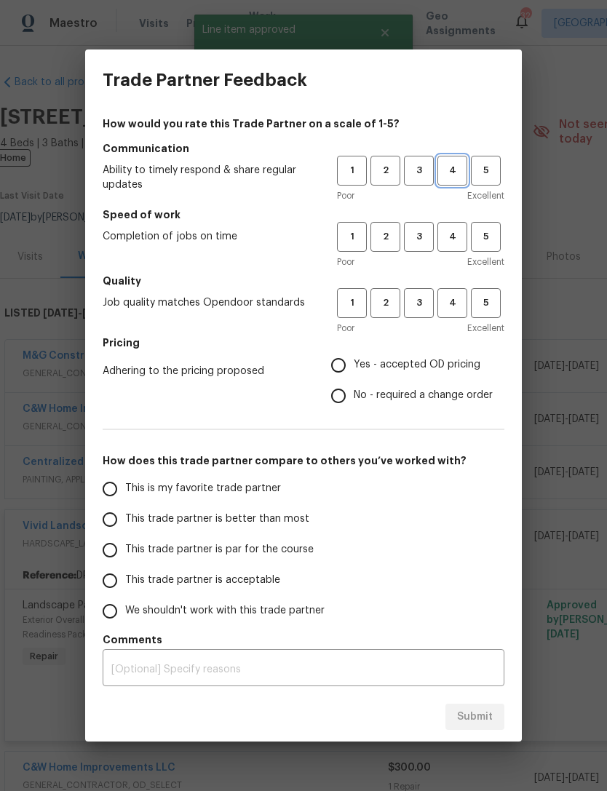
click at [448, 180] on button "4" at bounding box center [452, 171] width 30 height 30
click at [451, 235] on span "4" at bounding box center [452, 236] width 27 height 17
click at [458, 292] on button "4" at bounding box center [452, 303] width 30 height 30
click at [333, 370] on input "Yes - accepted OD pricing" at bounding box center [338, 365] width 31 height 31
radio input "true"
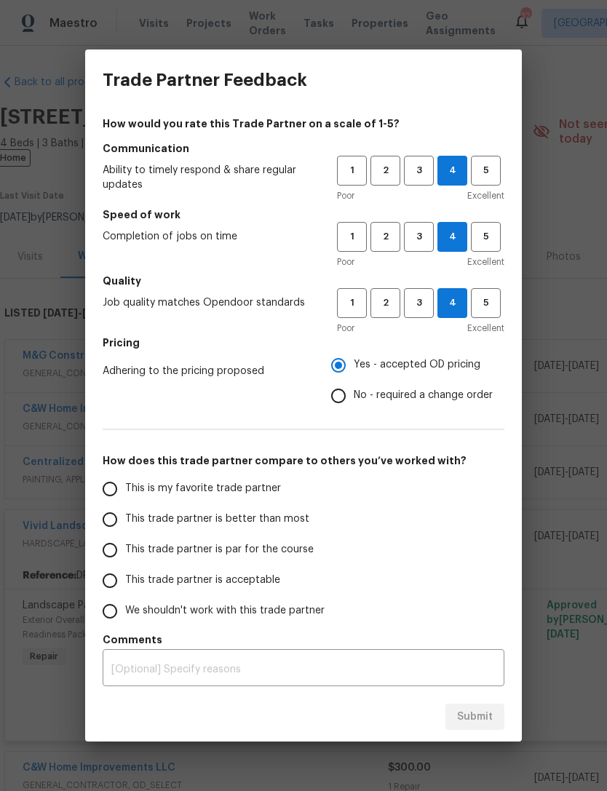
click at [116, 548] on input "This trade partner is par for the course" at bounding box center [110, 550] width 31 height 31
click at [482, 711] on span "Submit" at bounding box center [475, 717] width 36 height 18
radio input "true"
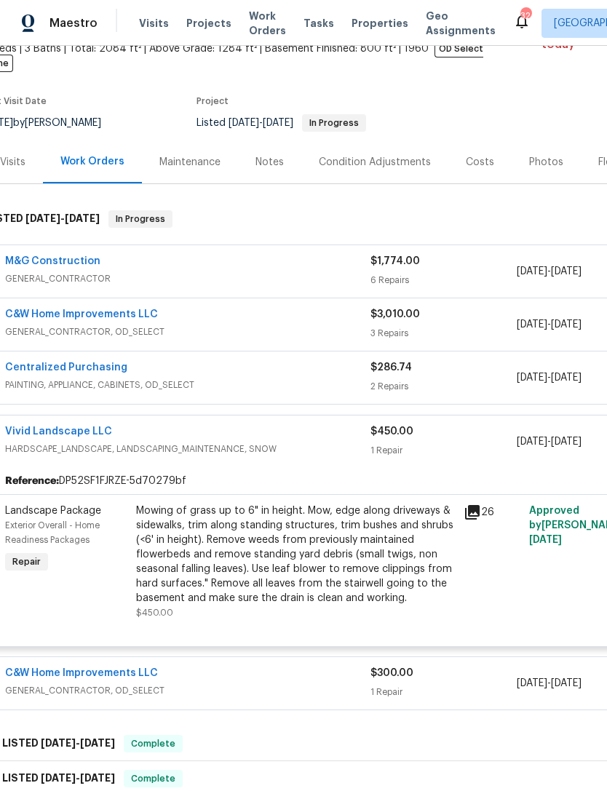
scroll to position [95, 18]
click at [100, 271] on span "GENERAL_CONTRACTOR" at bounding box center [186, 278] width 365 height 15
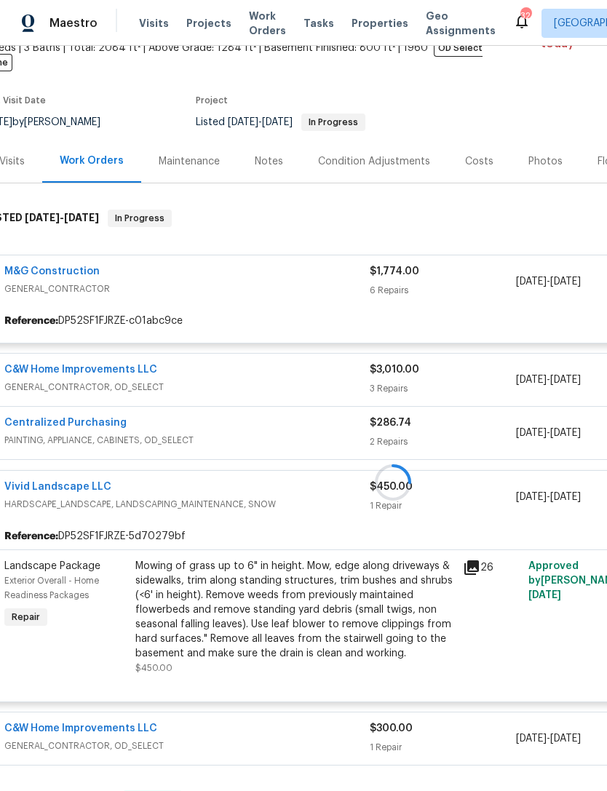
click at [97, 276] on div at bounding box center [393, 482] width 822 height 575
click at [383, 270] on div at bounding box center [393, 482] width 822 height 575
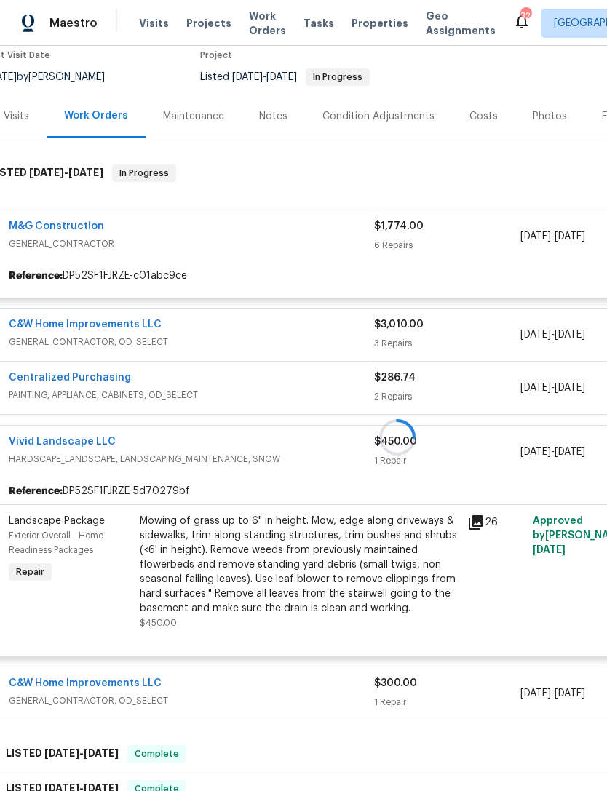
scroll to position [150, 12]
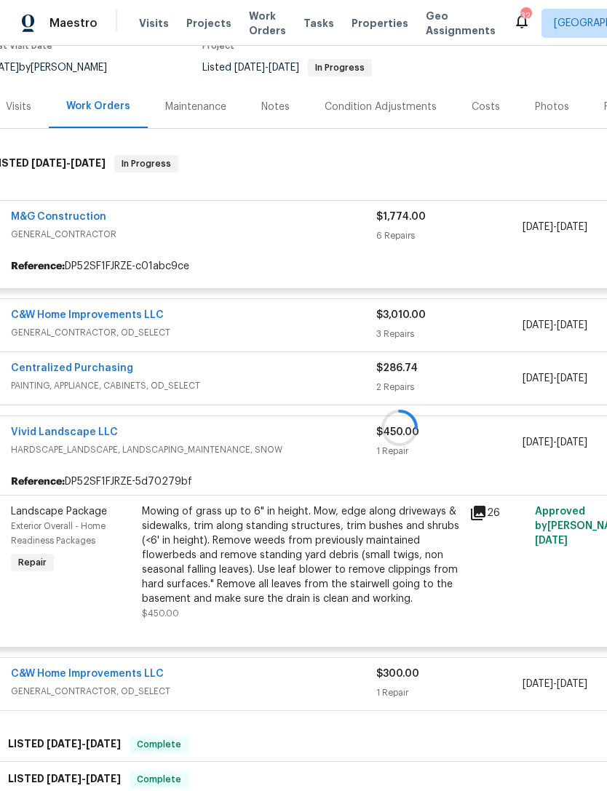
click at [92, 203] on div at bounding box center [399, 427] width 822 height 575
click at [57, 212] on div at bounding box center [399, 427] width 822 height 575
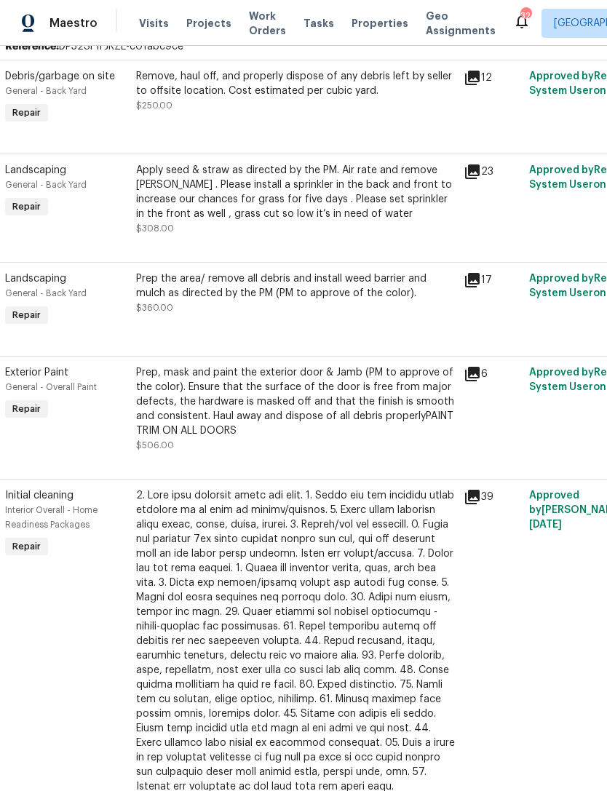
scroll to position [370, 17]
click at [477, 367] on icon at bounding box center [473, 374] width 15 height 15
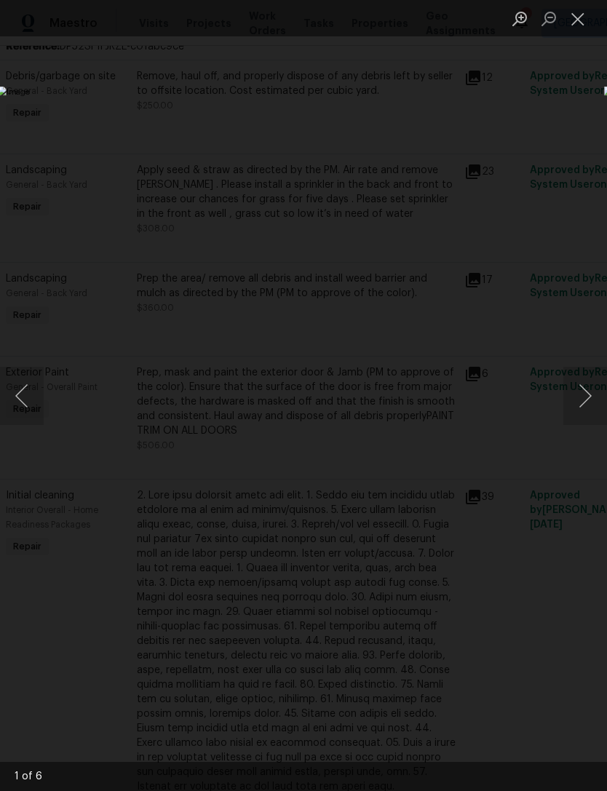
click at [591, 394] on button "Next image" at bounding box center [585, 396] width 44 height 58
click at [598, 394] on button "Next image" at bounding box center [585, 396] width 44 height 58
click at [594, 399] on button "Next image" at bounding box center [585, 396] width 44 height 58
click at [597, 397] on button "Next image" at bounding box center [585, 396] width 44 height 58
click at [588, 404] on button "Next image" at bounding box center [585, 396] width 44 height 58
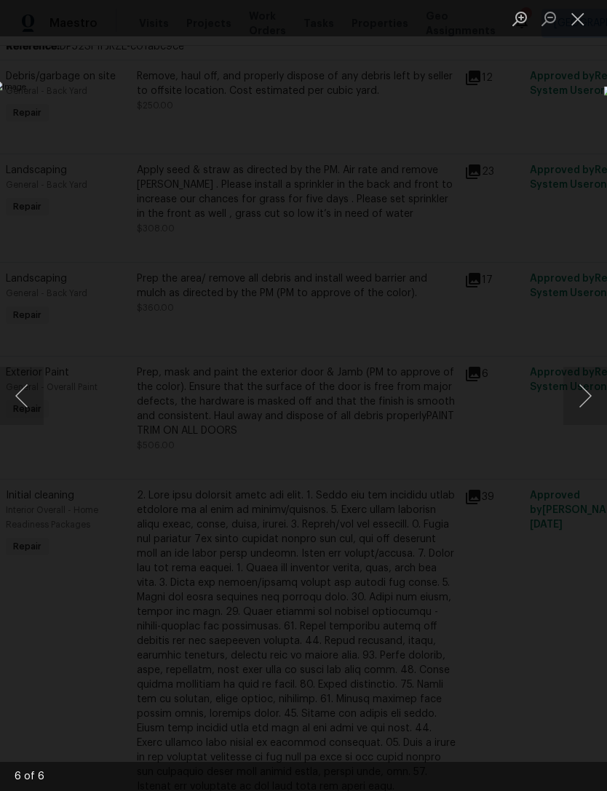
click at [592, 400] on button "Next image" at bounding box center [585, 396] width 44 height 58
click at [592, 397] on button "Next image" at bounding box center [585, 396] width 44 height 58
click at [592, 399] on button "Next image" at bounding box center [585, 396] width 44 height 58
click at [598, 396] on button "Next image" at bounding box center [585, 396] width 44 height 58
click at [590, 401] on button "Next image" at bounding box center [585, 396] width 44 height 58
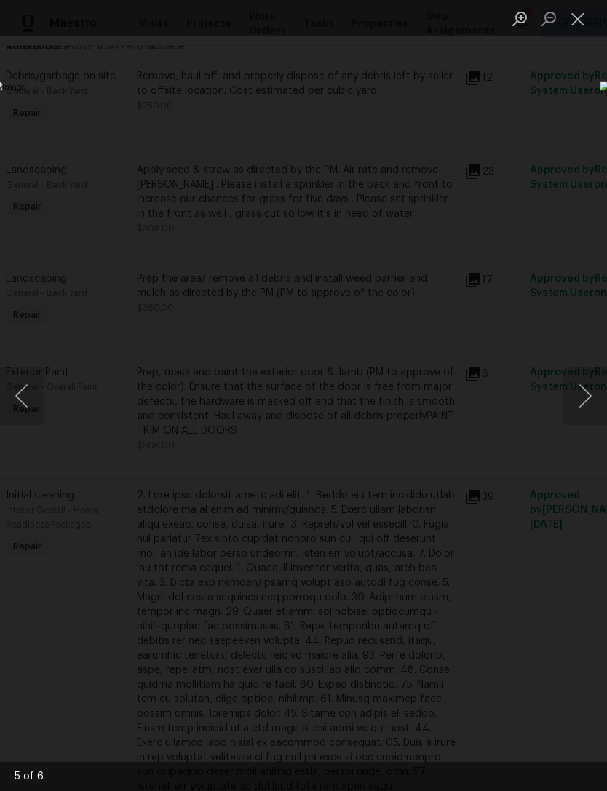
click at [590, 404] on button "Next image" at bounding box center [585, 396] width 44 height 58
click at [589, 404] on button "Next image" at bounding box center [585, 396] width 44 height 58
click at [589, 405] on button "Next image" at bounding box center [585, 396] width 44 height 58
click at [591, 401] on button "Next image" at bounding box center [585, 396] width 44 height 58
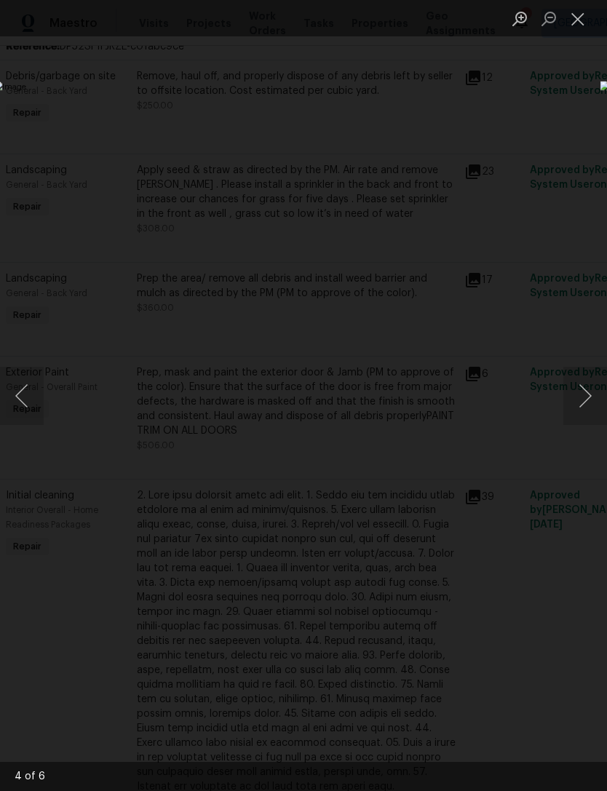
click at [564, 29] on button "Close lightbox" at bounding box center [577, 18] width 29 height 25
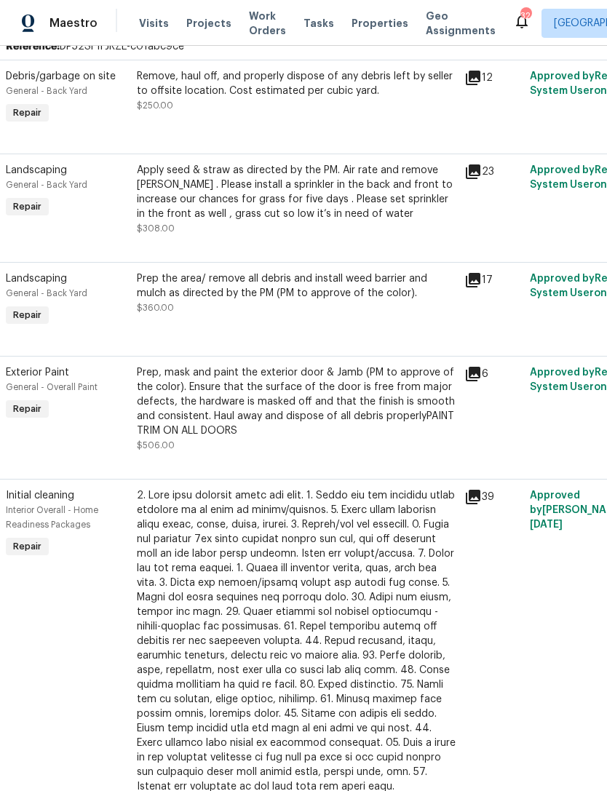
scroll to position [370, 19]
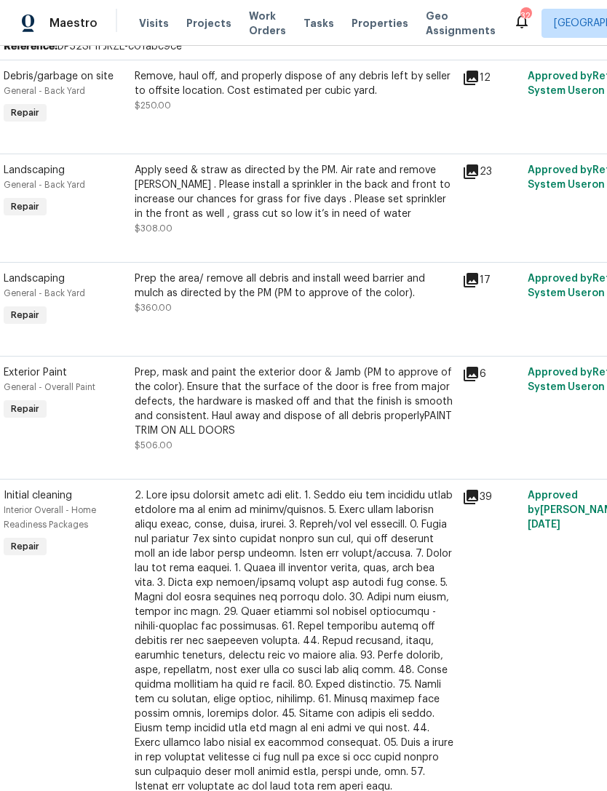
click at [477, 276] on icon at bounding box center [470, 279] width 17 height 17
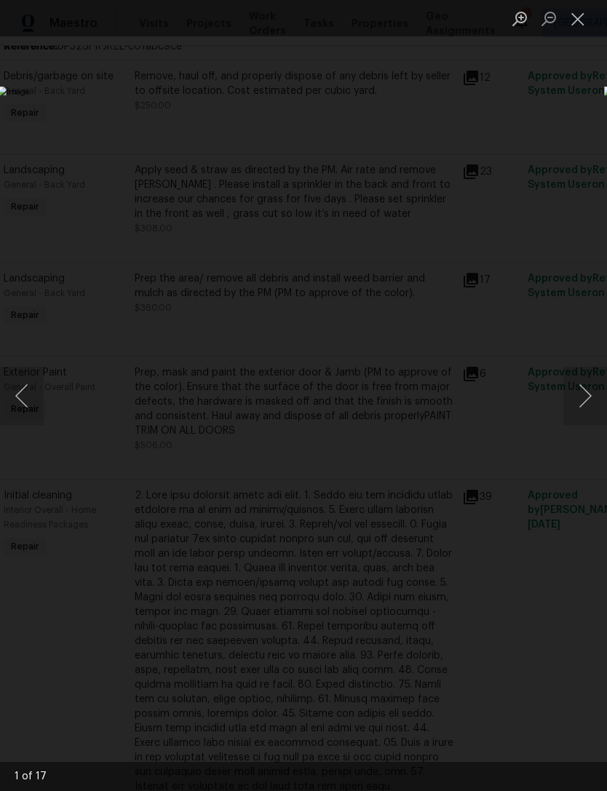
click at [599, 401] on button "Next image" at bounding box center [585, 396] width 44 height 58
click at [589, 397] on button "Next image" at bounding box center [585, 396] width 44 height 58
click at [587, 397] on button "Next image" at bounding box center [585, 396] width 44 height 58
click at [587, 403] on button "Next image" at bounding box center [585, 396] width 44 height 58
click at [585, 402] on button "Next image" at bounding box center [585, 396] width 44 height 58
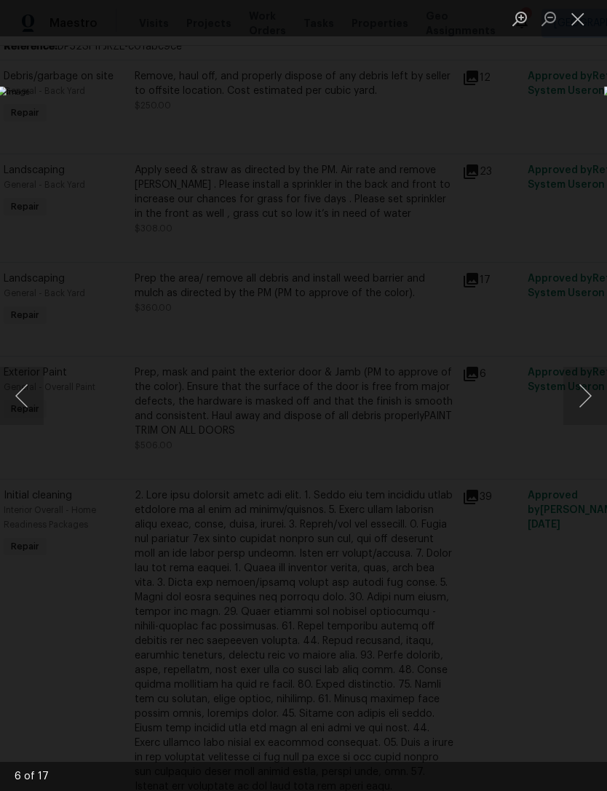
click at [594, 390] on button "Next image" at bounding box center [585, 396] width 44 height 58
click at [588, 394] on button "Next image" at bounding box center [585, 396] width 44 height 58
click at [586, 395] on button "Next image" at bounding box center [585, 396] width 44 height 58
click at [593, 391] on button "Next image" at bounding box center [585, 396] width 44 height 58
click at [589, 394] on button "Next image" at bounding box center [585, 396] width 44 height 58
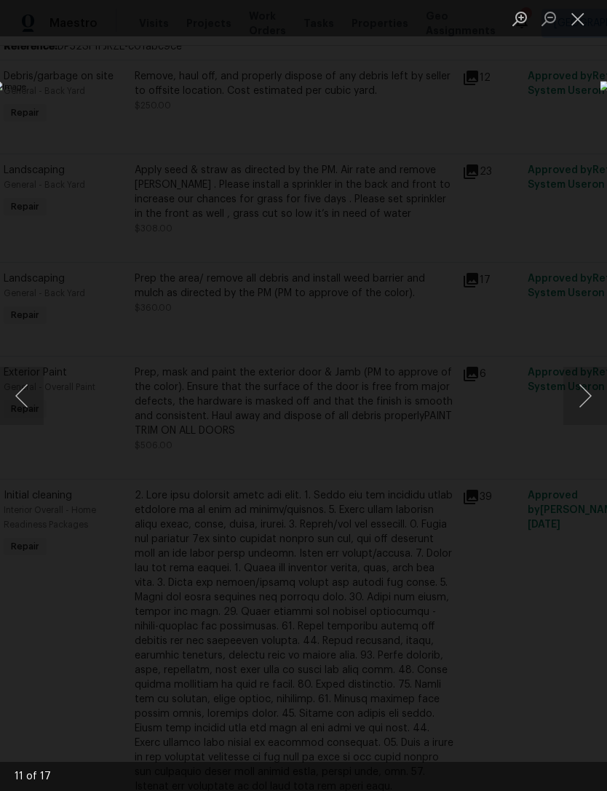
click at [587, 394] on button "Next image" at bounding box center [585, 396] width 44 height 58
click at [586, 395] on button "Next image" at bounding box center [585, 396] width 44 height 58
click at [585, 399] on button "Next image" at bounding box center [585, 396] width 44 height 58
click at [581, 405] on button "Next image" at bounding box center [585, 396] width 44 height 58
click at [584, 403] on button "Next image" at bounding box center [585, 396] width 44 height 58
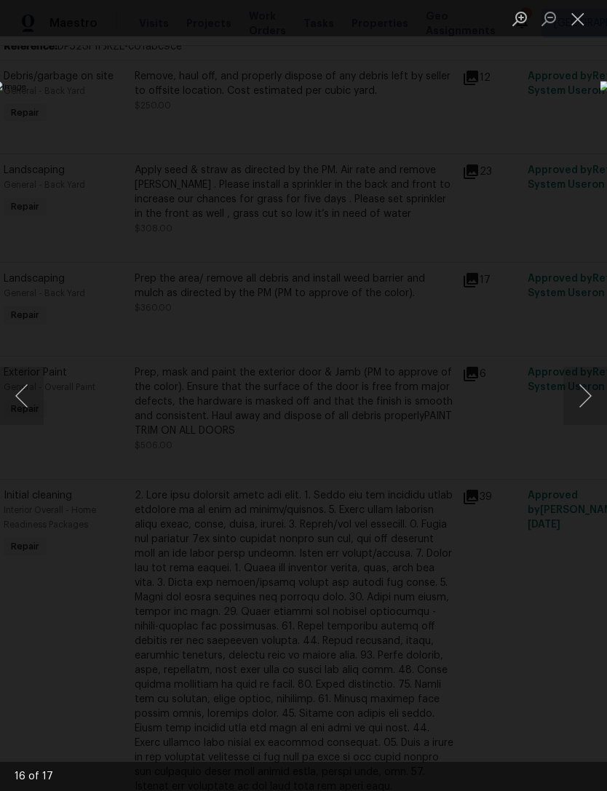
click at [584, 403] on button "Next image" at bounding box center [585, 396] width 44 height 58
click at [582, 405] on button "Next image" at bounding box center [585, 396] width 44 height 58
click at [581, 405] on button "Next image" at bounding box center [585, 396] width 44 height 58
click at [580, 408] on button "Next image" at bounding box center [585, 396] width 44 height 58
click at [565, 27] on button "Close lightbox" at bounding box center [577, 18] width 29 height 25
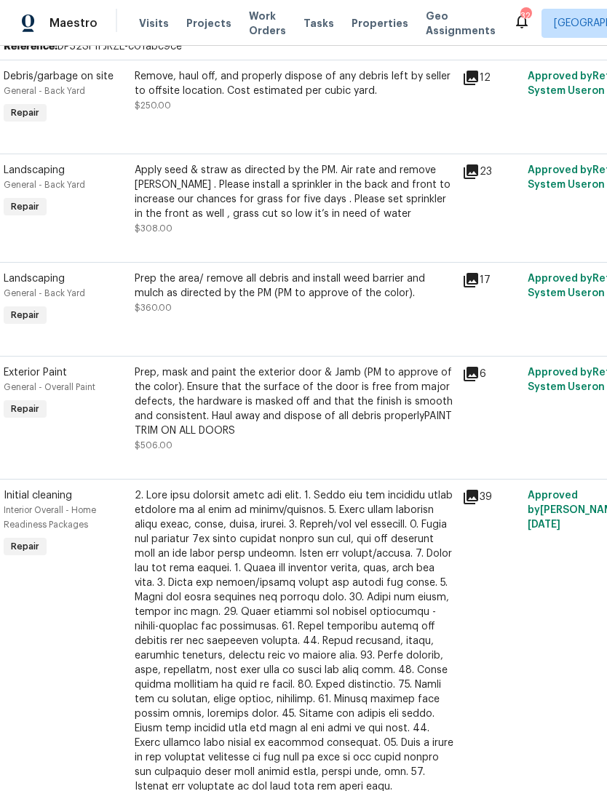
click at [474, 164] on icon at bounding box center [470, 171] width 17 height 17
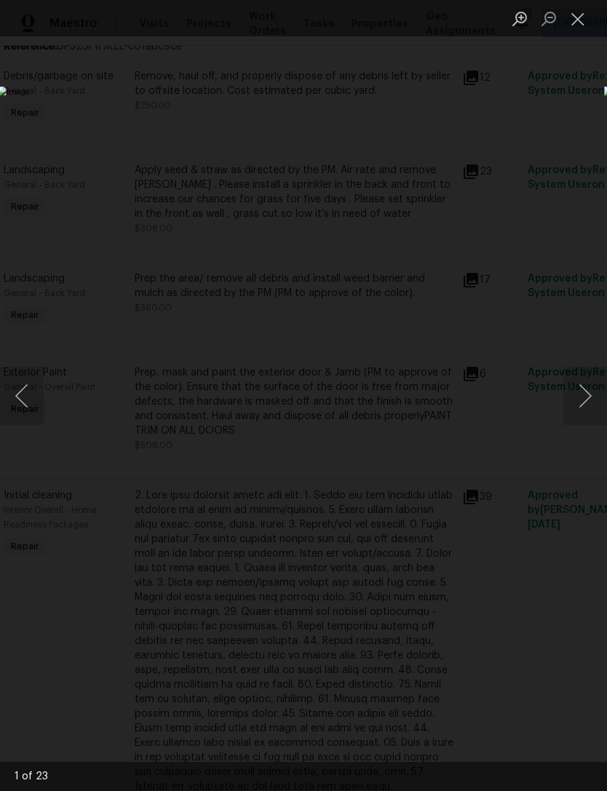
click at [586, 392] on button "Next image" at bounding box center [585, 396] width 44 height 58
click at [584, 397] on button "Next image" at bounding box center [585, 396] width 44 height 58
click at [586, 396] on button "Next image" at bounding box center [585, 396] width 44 height 58
click at [584, 397] on button "Next image" at bounding box center [585, 396] width 44 height 58
click at [589, 393] on button "Next image" at bounding box center [585, 396] width 44 height 58
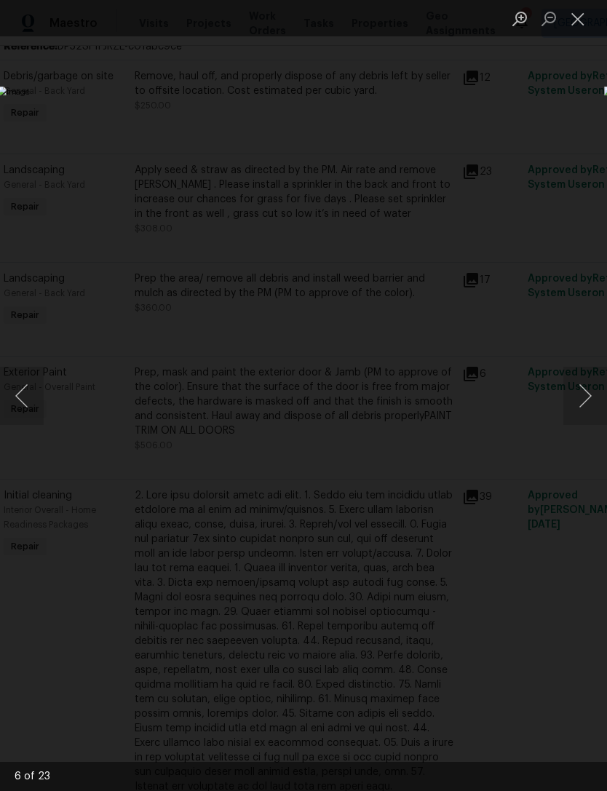
click at [589, 394] on button "Next image" at bounding box center [585, 396] width 44 height 58
click at [587, 398] on button "Next image" at bounding box center [585, 396] width 44 height 58
click at [585, 402] on button "Next image" at bounding box center [585, 396] width 44 height 58
click at [596, 390] on button "Next image" at bounding box center [585, 396] width 44 height 58
click at [589, 395] on button "Next image" at bounding box center [585, 396] width 44 height 58
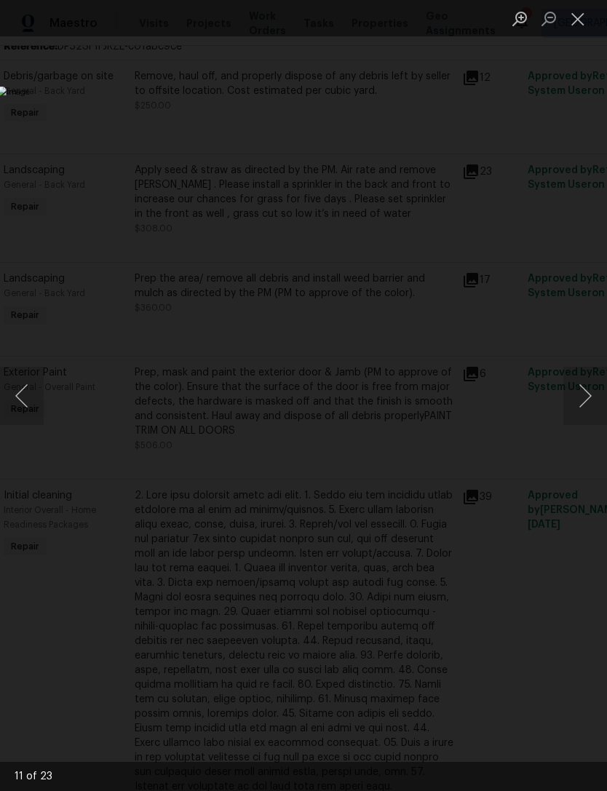
click at [586, 399] on button "Next image" at bounding box center [585, 396] width 44 height 58
click at [586, 397] on button "Next image" at bounding box center [585, 396] width 44 height 58
click at [580, 399] on button "Next image" at bounding box center [585, 396] width 44 height 58
click at [581, 408] on button "Next image" at bounding box center [585, 396] width 44 height 58
click at [589, 400] on button "Next image" at bounding box center [585, 396] width 44 height 58
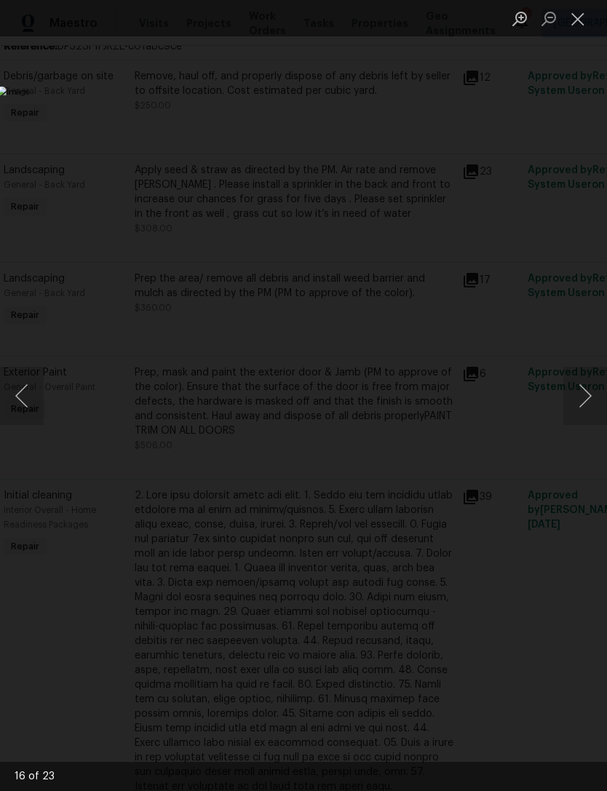
click at [584, 403] on button "Next image" at bounding box center [585, 396] width 44 height 58
click at [587, 391] on button "Next image" at bounding box center [585, 396] width 44 height 58
click at [585, 407] on button "Next image" at bounding box center [585, 396] width 44 height 58
click at [584, 407] on button "Next image" at bounding box center [585, 396] width 44 height 58
click at [580, 25] on button "Close lightbox" at bounding box center [577, 18] width 29 height 25
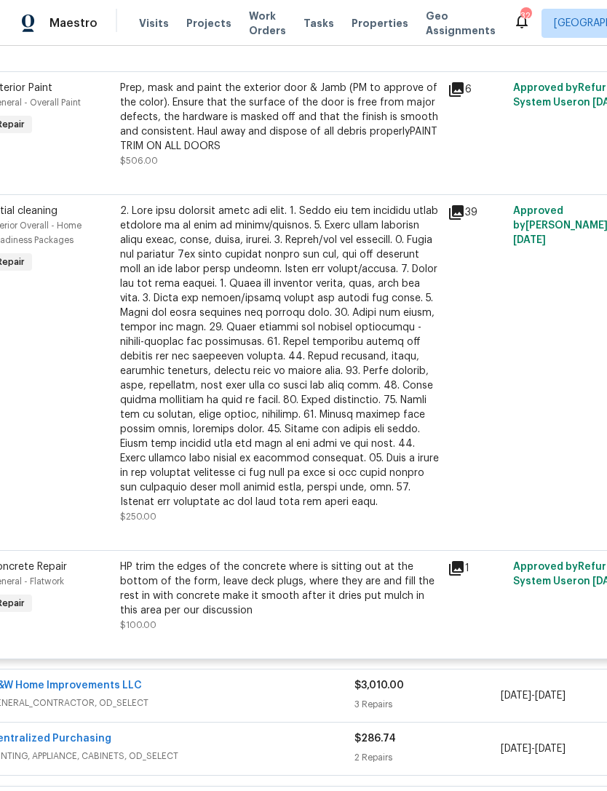
scroll to position [656, 36]
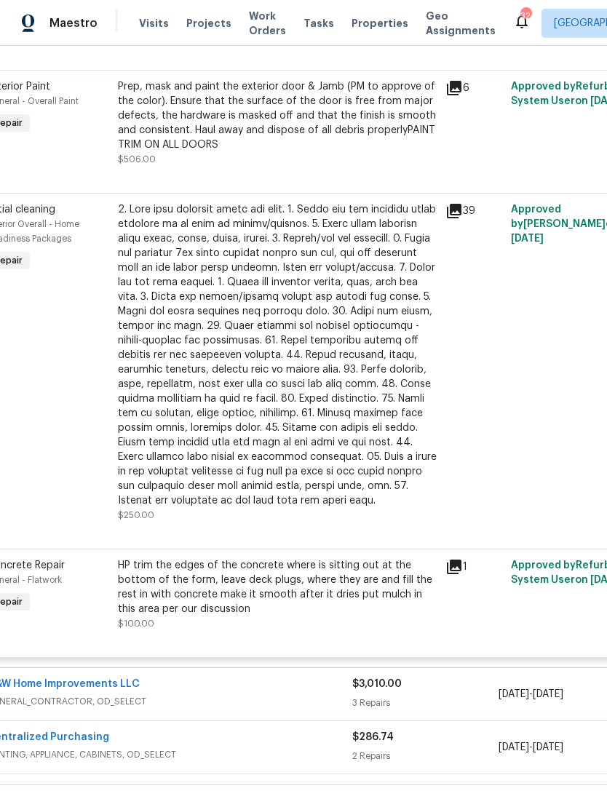
click at [454, 204] on icon at bounding box center [454, 211] width 15 height 15
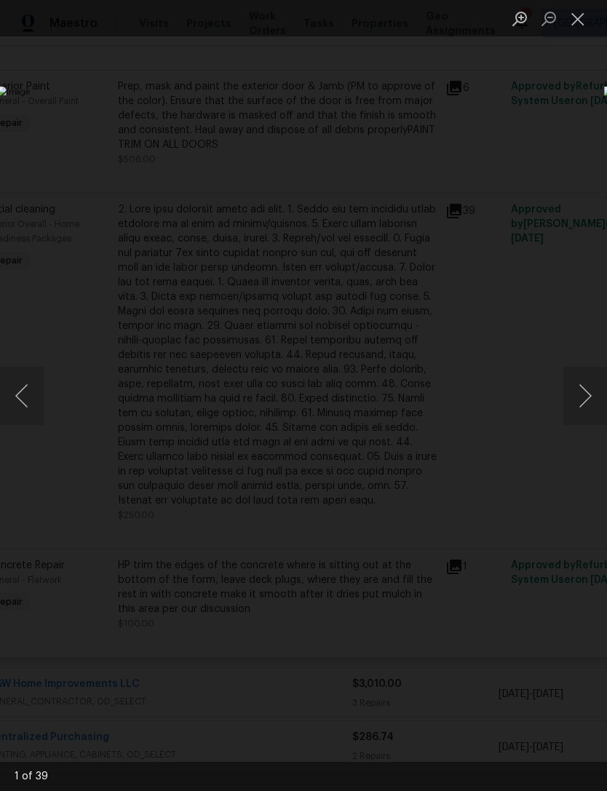
click at [598, 399] on button "Next image" at bounding box center [585, 396] width 44 height 58
click at [591, 403] on button "Next image" at bounding box center [585, 396] width 44 height 58
click at [590, 402] on button "Next image" at bounding box center [585, 396] width 44 height 58
click at [584, 406] on button "Next image" at bounding box center [585, 396] width 44 height 58
click at [582, 408] on button "Next image" at bounding box center [585, 396] width 44 height 58
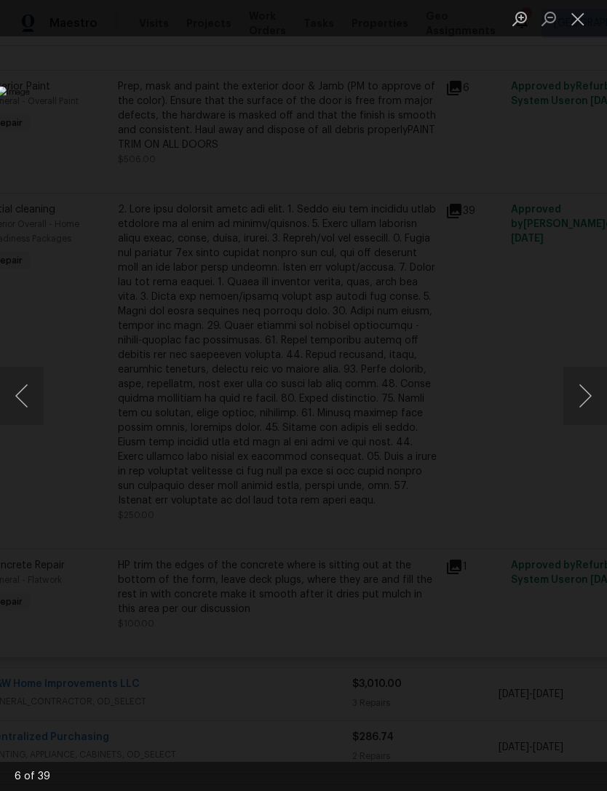
click at [581, 408] on button "Next image" at bounding box center [585, 396] width 44 height 58
click at [25, 410] on button "Previous image" at bounding box center [22, 396] width 44 height 58
click at [598, 404] on button "Next image" at bounding box center [585, 396] width 44 height 58
click at [587, 394] on button "Next image" at bounding box center [585, 396] width 44 height 58
click at [586, 402] on button "Next image" at bounding box center [585, 396] width 44 height 58
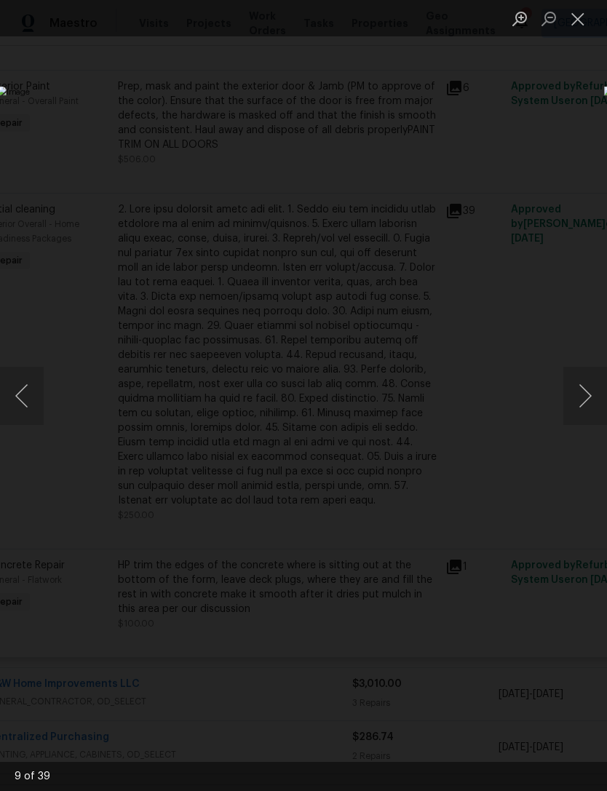
click at [591, 397] on button "Next image" at bounding box center [585, 396] width 44 height 58
click at [587, 403] on button "Next image" at bounding box center [585, 396] width 44 height 58
click at [586, 403] on button "Next image" at bounding box center [585, 396] width 44 height 58
click at [586, 405] on button "Next image" at bounding box center [585, 396] width 44 height 58
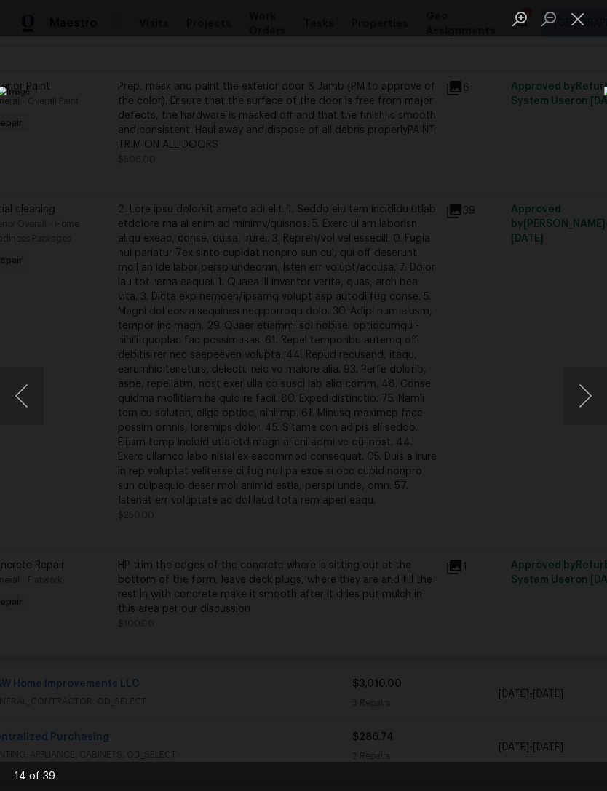
click at [22, 412] on button "Previous image" at bounding box center [22, 396] width 44 height 58
click at [600, 395] on button "Next image" at bounding box center [585, 396] width 44 height 58
click at [594, 399] on button "Next image" at bounding box center [585, 396] width 44 height 58
click at [596, 397] on button "Next image" at bounding box center [585, 396] width 44 height 58
click at [590, 395] on button "Next image" at bounding box center [585, 396] width 44 height 58
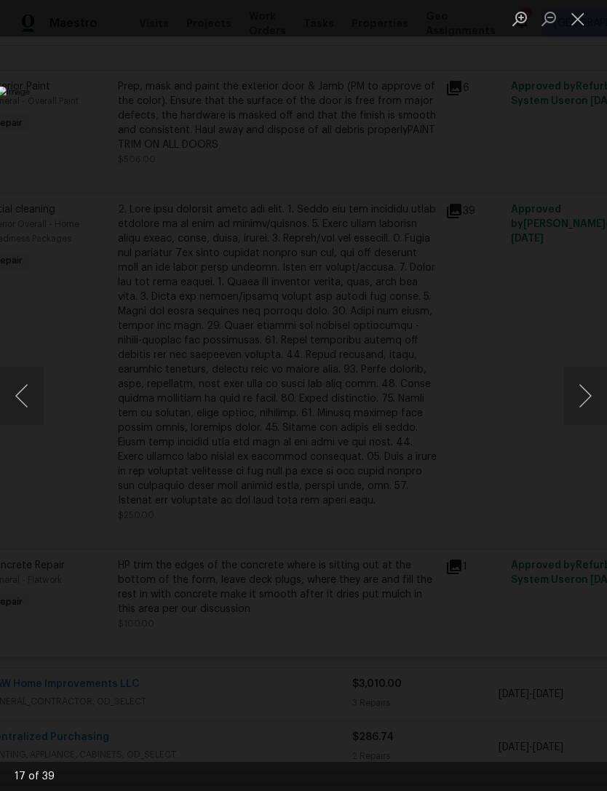
click at [591, 397] on button "Next image" at bounding box center [585, 396] width 44 height 58
click at [591, 399] on button "Next image" at bounding box center [585, 396] width 44 height 58
click at [590, 399] on button "Next image" at bounding box center [585, 396] width 44 height 58
click at [592, 395] on button "Next image" at bounding box center [585, 396] width 44 height 58
click at [589, 399] on button "Next image" at bounding box center [585, 396] width 44 height 58
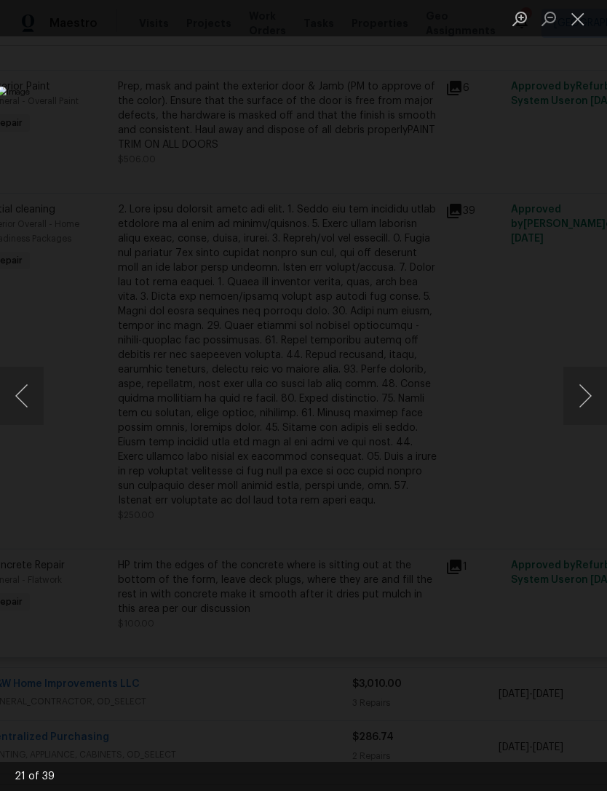
click at [589, 399] on button "Next image" at bounding box center [585, 396] width 44 height 58
click at [590, 401] on button "Next image" at bounding box center [585, 396] width 44 height 58
click at [589, 401] on button "Next image" at bounding box center [585, 396] width 44 height 58
click at [591, 399] on button "Next image" at bounding box center [585, 396] width 44 height 58
click at [589, 401] on button "Next image" at bounding box center [585, 396] width 44 height 58
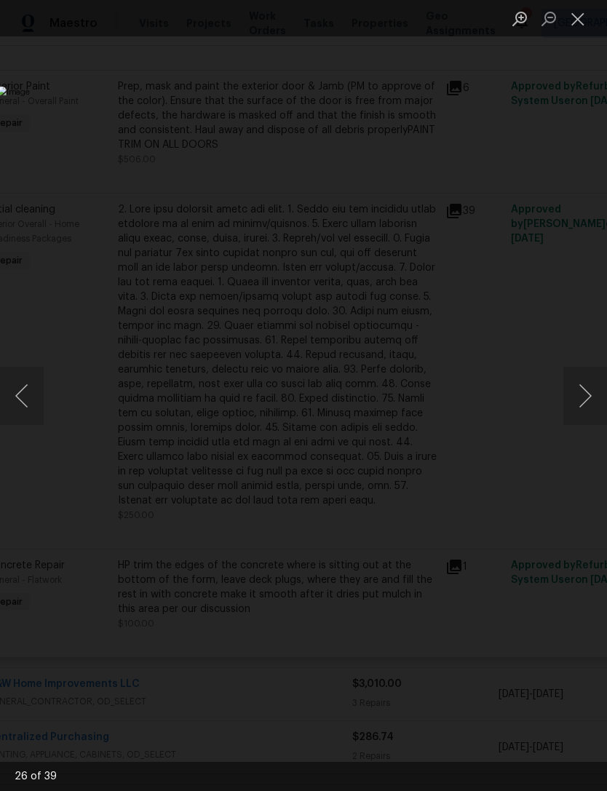
click at [590, 401] on button "Next image" at bounding box center [585, 396] width 44 height 58
click at [589, 405] on button "Next image" at bounding box center [585, 396] width 44 height 58
click at [589, 404] on button "Next image" at bounding box center [585, 396] width 44 height 58
click at [589, 405] on button "Next image" at bounding box center [585, 396] width 44 height 58
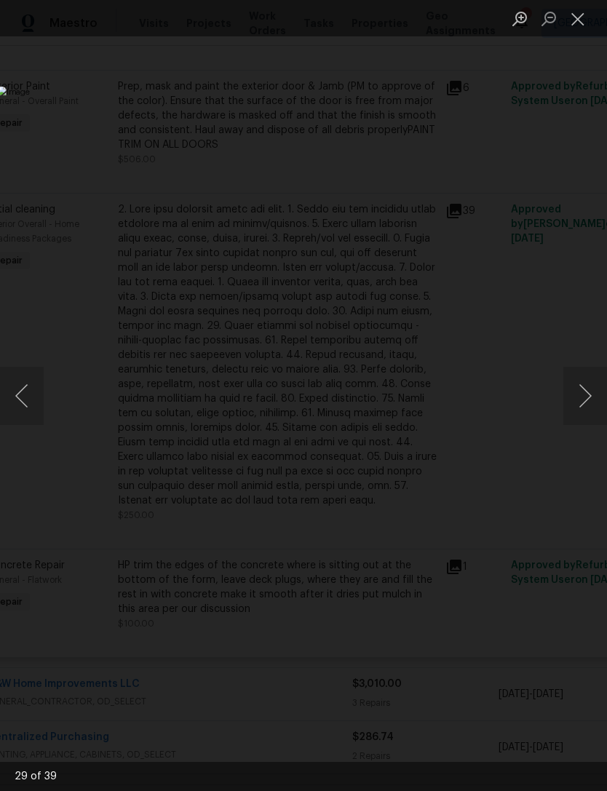
click at [585, 412] on button "Next image" at bounding box center [585, 396] width 44 height 58
click at [588, 407] on button "Next image" at bounding box center [585, 396] width 44 height 58
click at [590, 400] on button "Next image" at bounding box center [585, 396] width 44 height 58
click at [571, 26] on button "Close lightbox" at bounding box center [577, 18] width 29 height 25
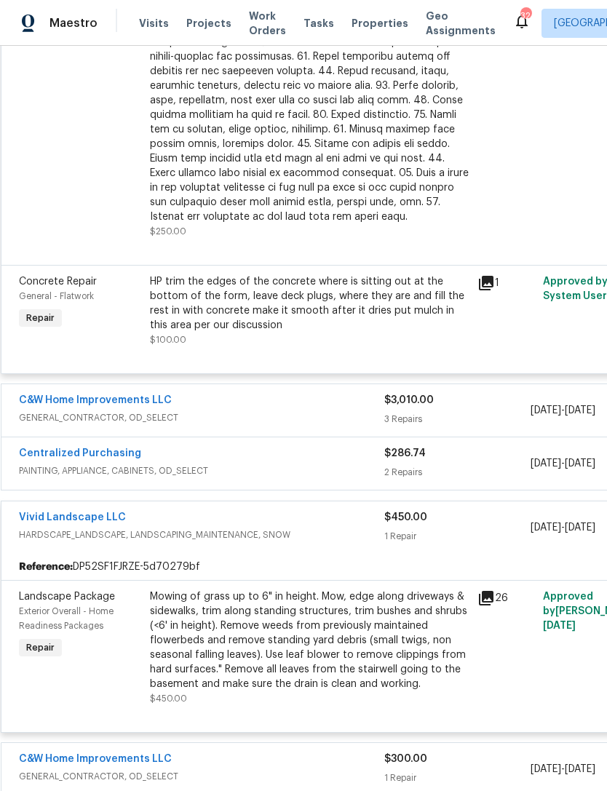
scroll to position [964, 3]
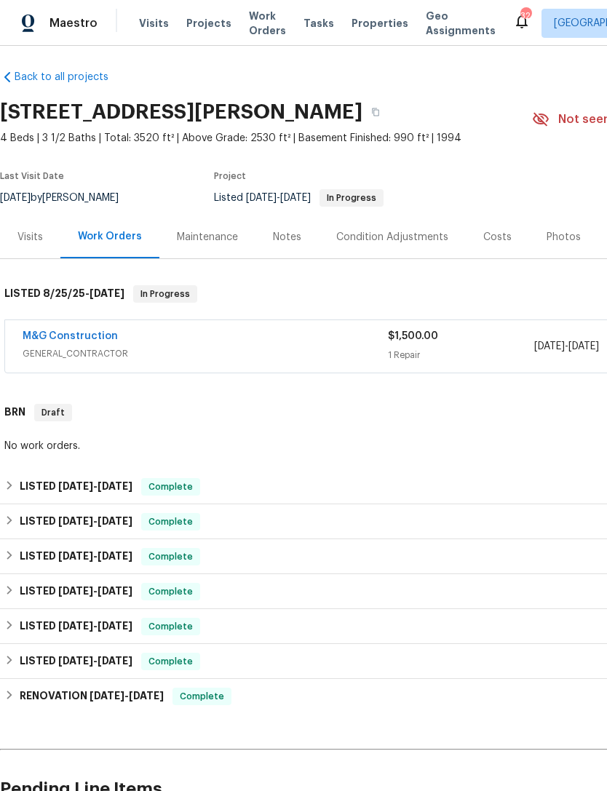
scroll to position [6, 0]
click at [73, 335] on link "M&G Construction" at bounding box center [70, 335] width 95 height 10
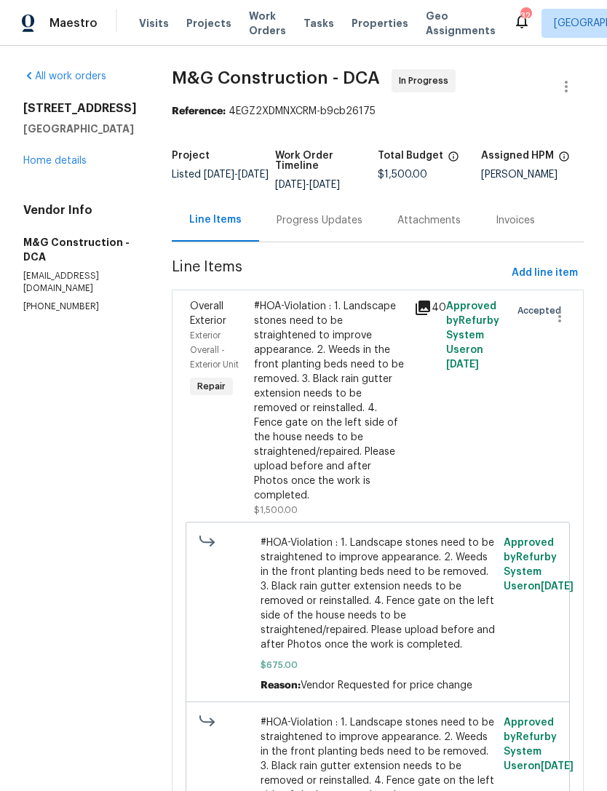
click at [421, 310] on icon at bounding box center [422, 307] width 17 height 17
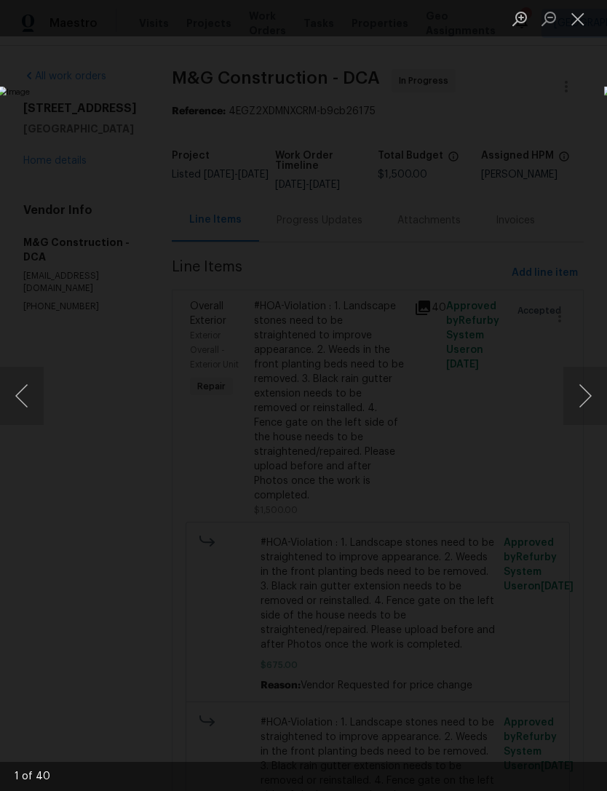
click at [589, 395] on button "Next image" at bounding box center [585, 396] width 44 height 58
click at [591, 394] on button "Next image" at bounding box center [585, 396] width 44 height 58
click at [596, 394] on button "Next image" at bounding box center [585, 396] width 44 height 58
click at [597, 395] on button "Next image" at bounding box center [585, 396] width 44 height 58
click at [598, 395] on button "Next image" at bounding box center [585, 396] width 44 height 58
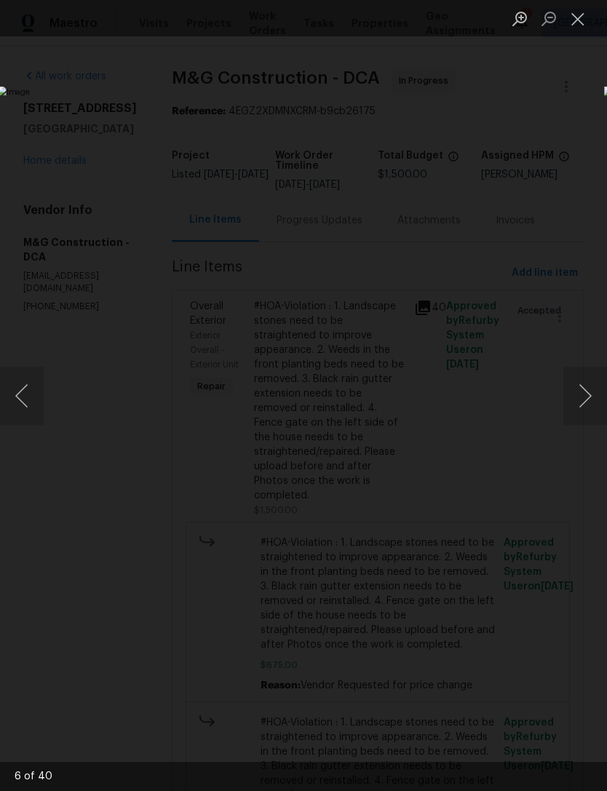
click at [599, 393] on button "Next image" at bounding box center [585, 396] width 44 height 58
click at [599, 394] on button "Next image" at bounding box center [585, 396] width 44 height 58
click at [596, 399] on button "Next image" at bounding box center [585, 396] width 44 height 58
click at [599, 394] on button "Next image" at bounding box center [585, 396] width 44 height 58
click at [594, 397] on button "Next image" at bounding box center [585, 396] width 44 height 58
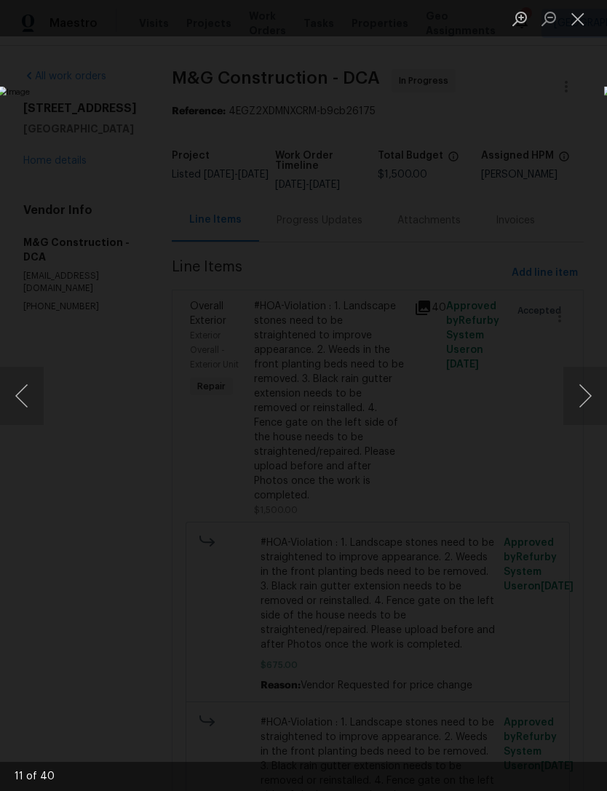
click at [591, 397] on button "Next image" at bounding box center [585, 396] width 44 height 58
click at [590, 395] on button "Next image" at bounding box center [585, 396] width 44 height 58
click at [589, 395] on button "Next image" at bounding box center [585, 396] width 44 height 58
click at [587, 397] on button "Next image" at bounding box center [585, 396] width 44 height 58
click at [586, 398] on button "Next image" at bounding box center [585, 396] width 44 height 58
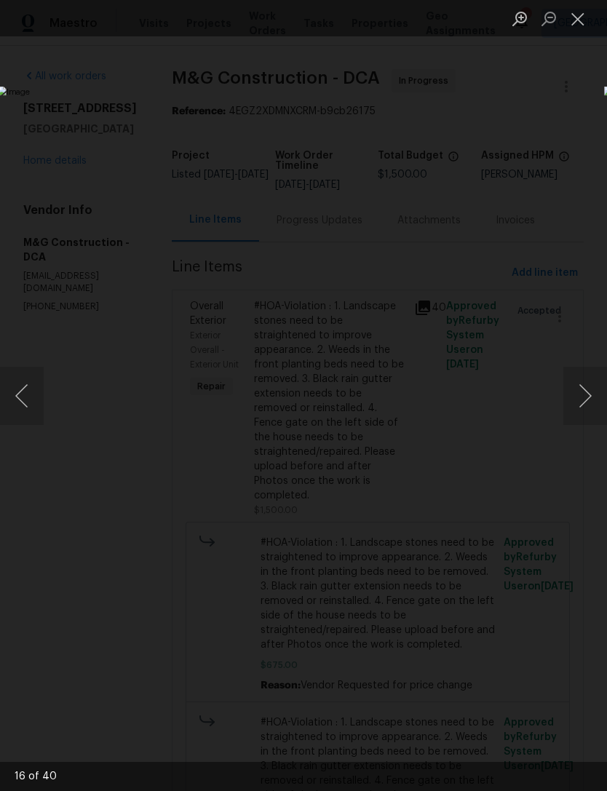
click at [589, 394] on button "Next image" at bounding box center [585, 396] width 44 height 58
click at [586, 401] on button "Next image" at bounding box center [585, 396] width 44 height 58
click at [585, 402] on button "Next image" at bounding box center [585, 396] width 44 height 58
click at [584, 401] on button "Next image" at bounding box center [585, 396] width 44 height 58
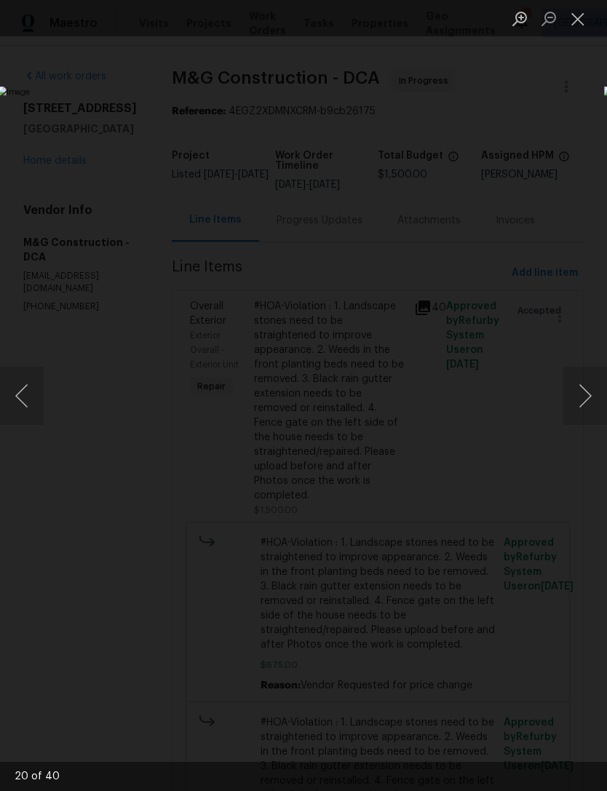
click at [579, 28] on button "Close lightbox" at bounding box center [577, 18] width 29 height 25
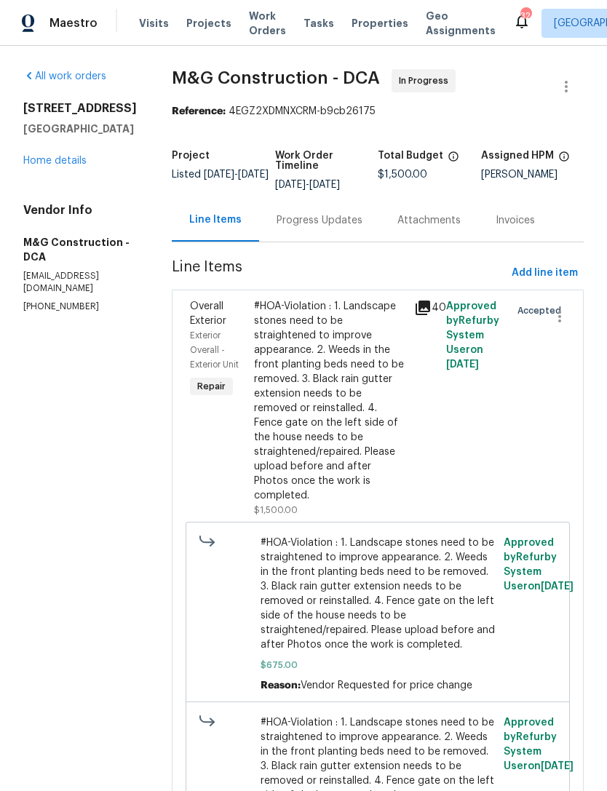
click at [317, 220] on div "Progress Updates" at bounding box center [319, 220] width 86 height 15
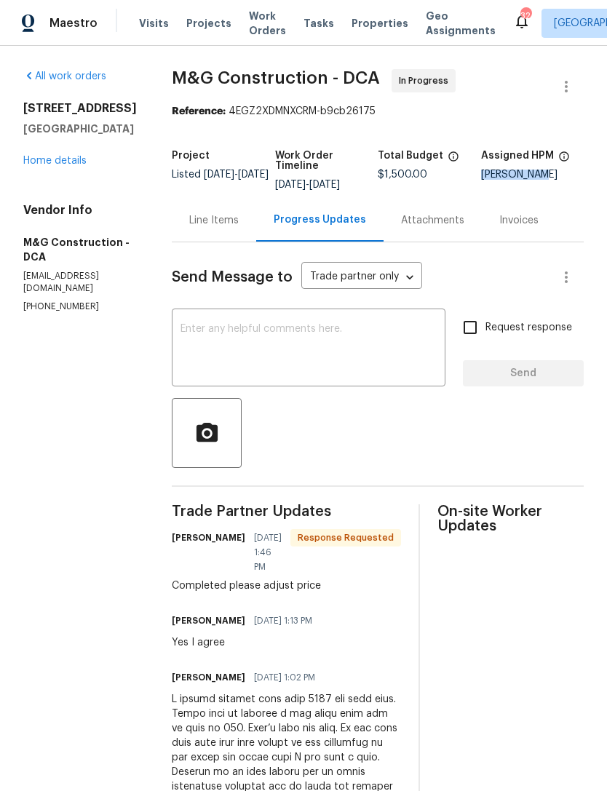
click at [205, 336] on textarea at bounding box center [308, 349] width 256 height 51
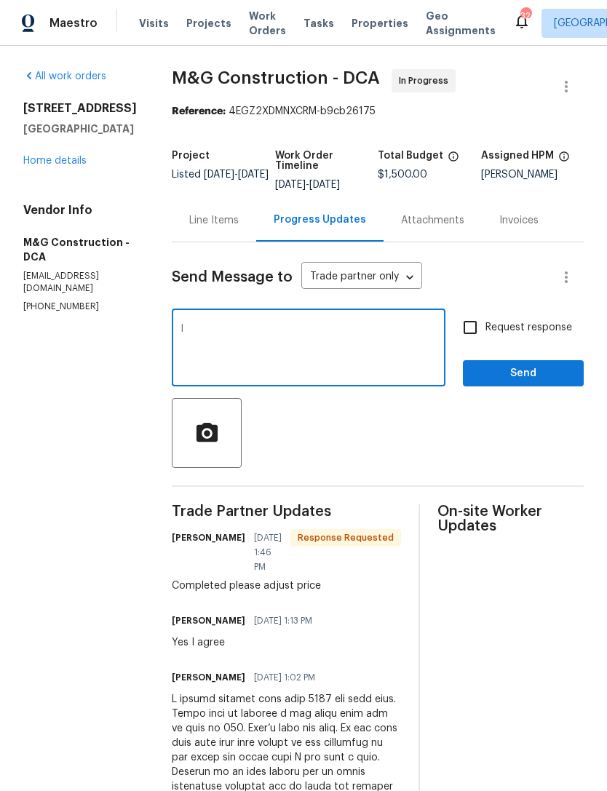
type textarea "I"
type textarea "H"
type textarea "Did you finish up, I need pics please"
click at [541, 375] on span "Send" at bounding box center [522, 374] width 97 height 18
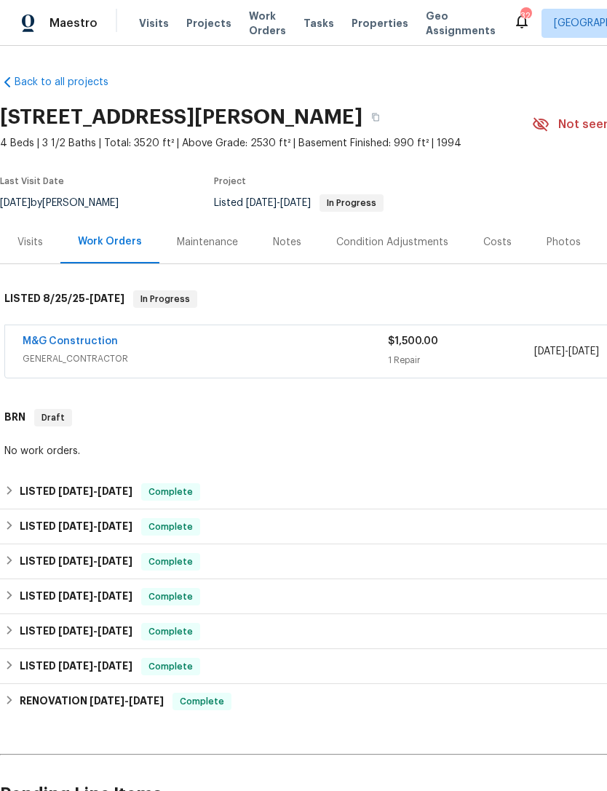
click at [210, 21] on span "Projects" at bounding box center [208, 23] width 45 height 15
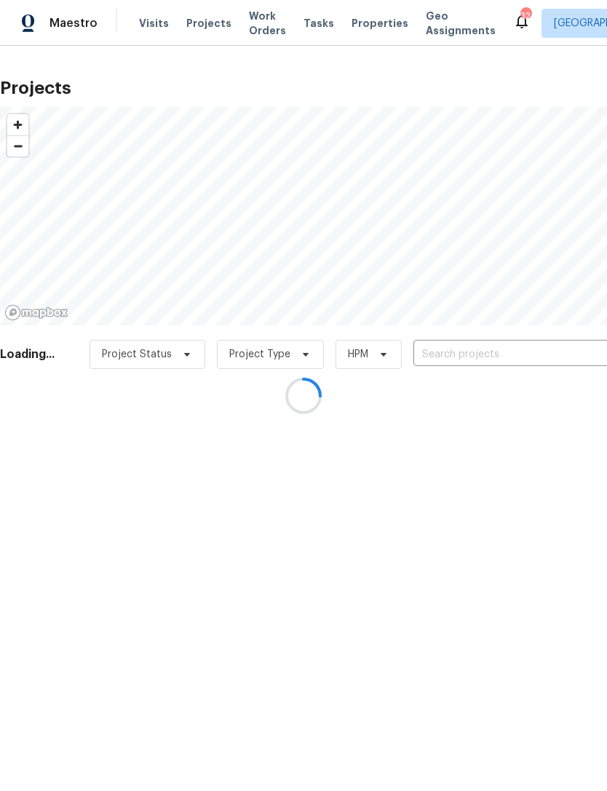
click at [167, 349] on div at bounding box center [303, 395] width 607 height 791
click at [361, 23] on div at bounding box center [303, 395] width 607 height 791
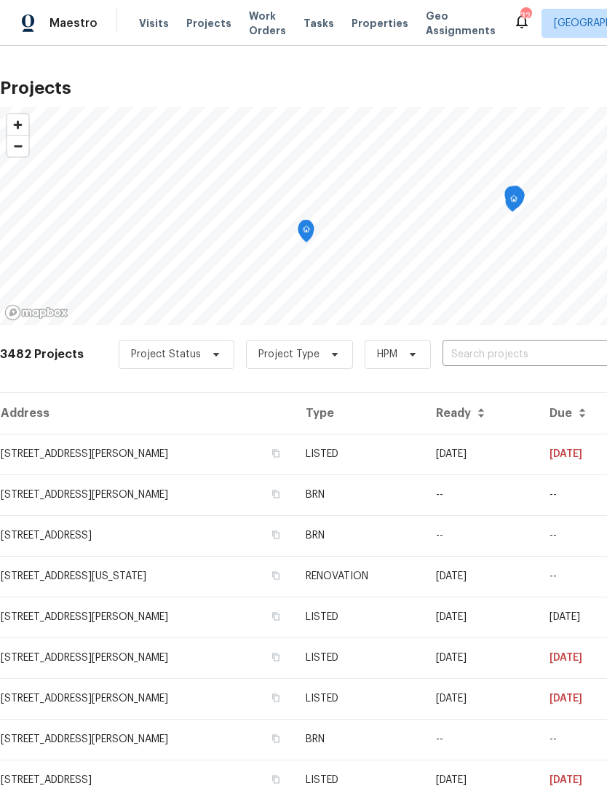
click at [362, 23] on span "Properties" at bounding box center [379, 23] width 57 height 15
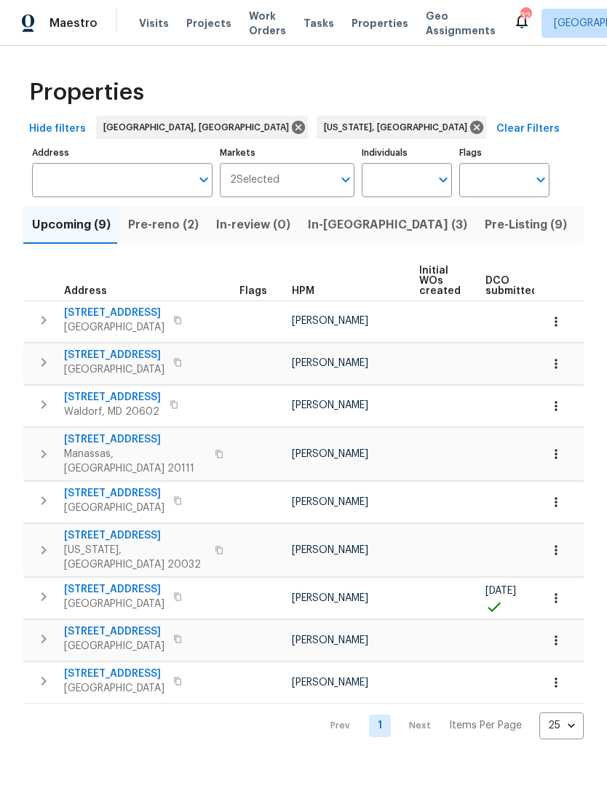
click at [442, 174] on icon "Open" at bounding box center [442, 179] width 17 height 17
type input "[PERSON_NAME]"
click at [390, 235] on input "checkbox" at bounding box center [388, 226] width 31 height 31
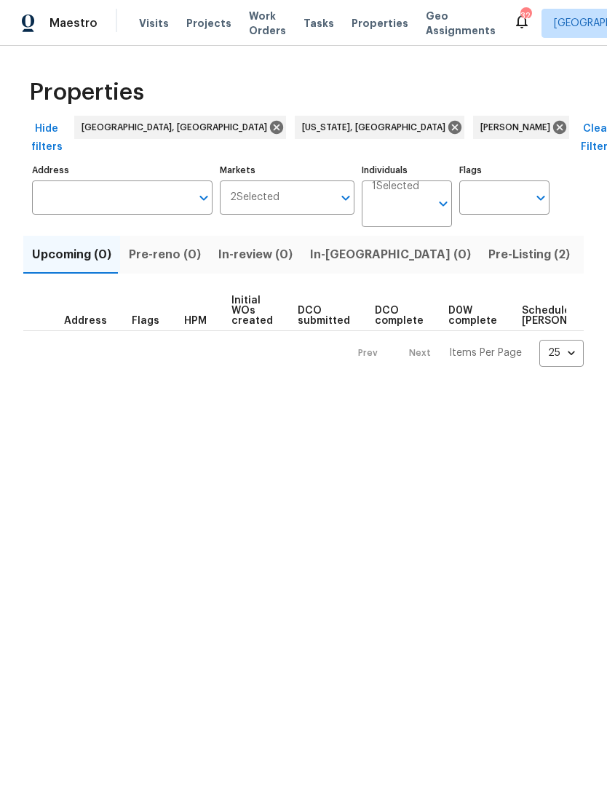
click at [346, 189] on icon "Open" at bounding box center [345, 197] width 17 height 17
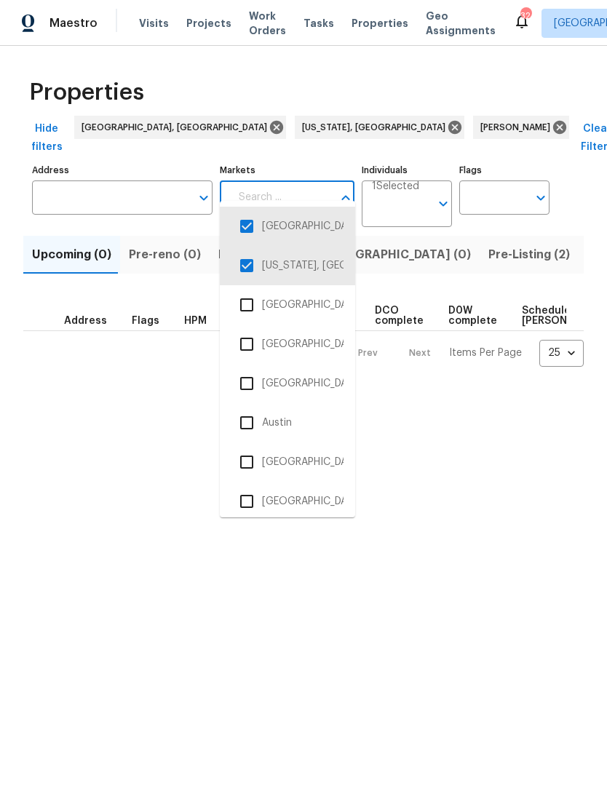
click at [250, 224] on input "checkbox" at bounding box center [246, 226] width 31 height 31
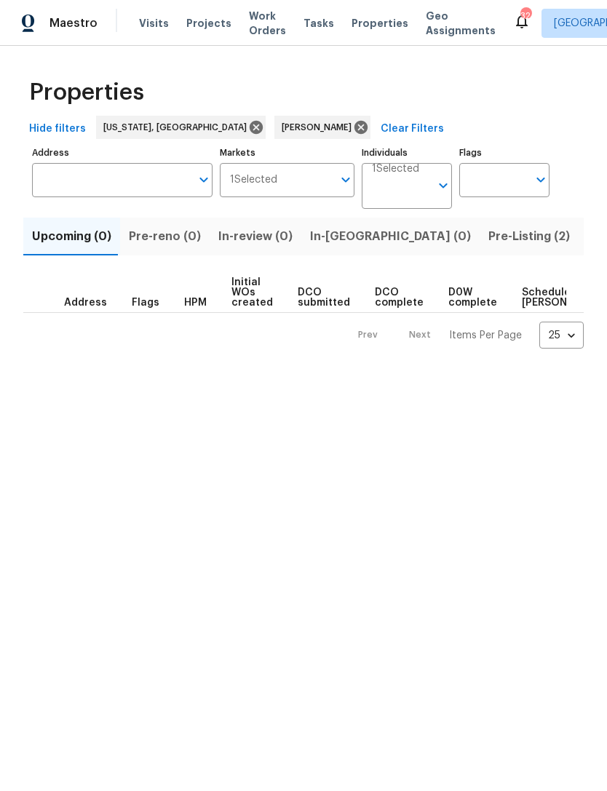
click at [346, 181] on icon "Open" at bounding box center [346, 180] width 8 height 5
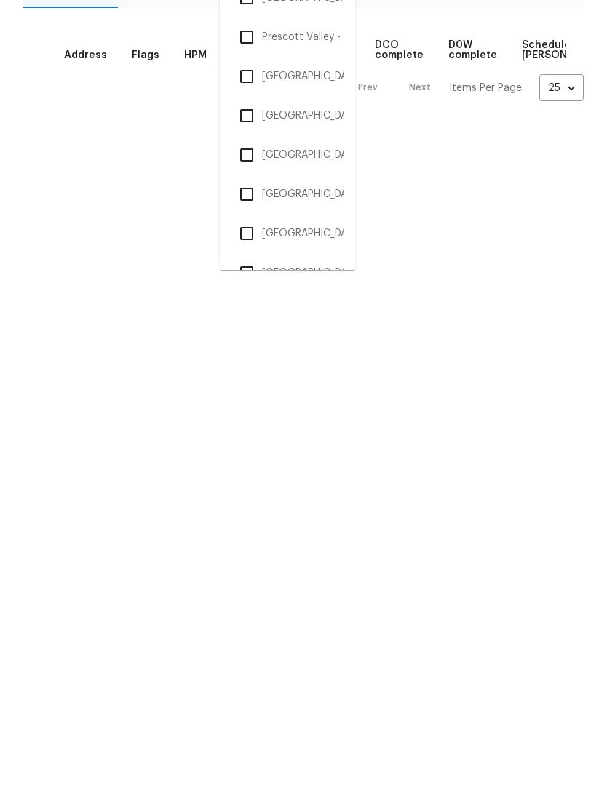
scroll to position [2341, 0]
click at [260, 423] on input "checkbox" at bounding box center [246, 438] width 31 height 31
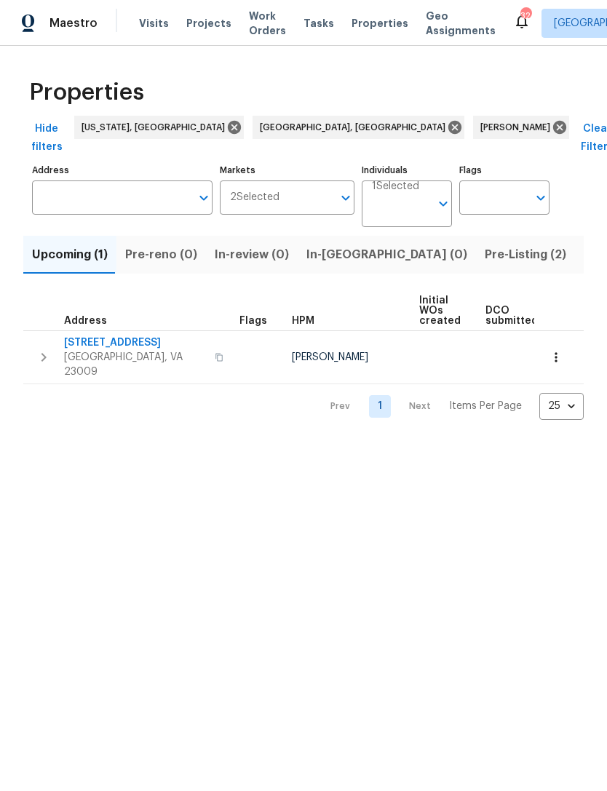
click at [125, 335] on span "[STREET_ADDRESS]" at bounding box center [135, 342] width 142 height 15
